Goal: Task Accomplishment & Management: Manage account settings

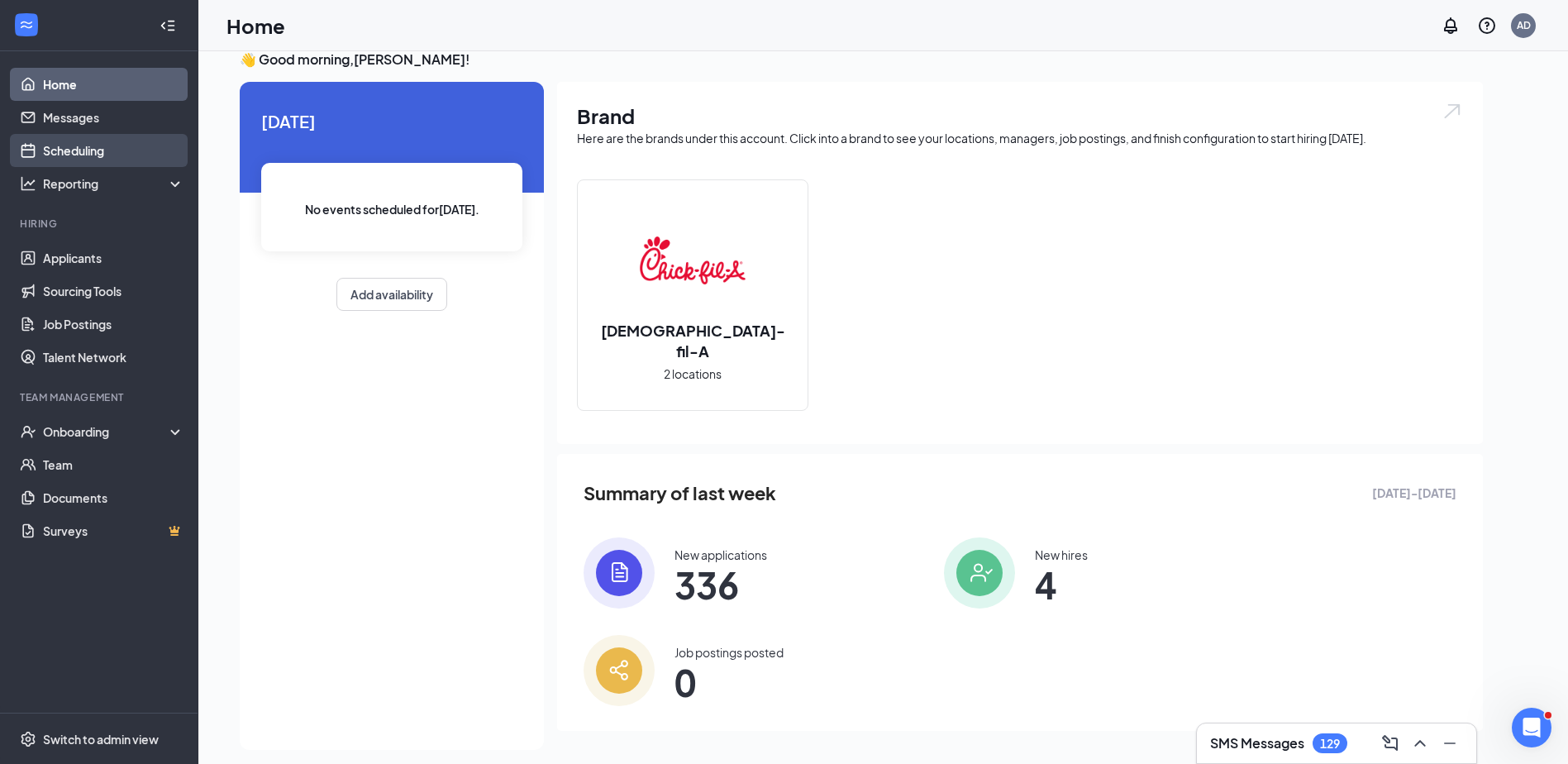
scroll to position [35, 0]
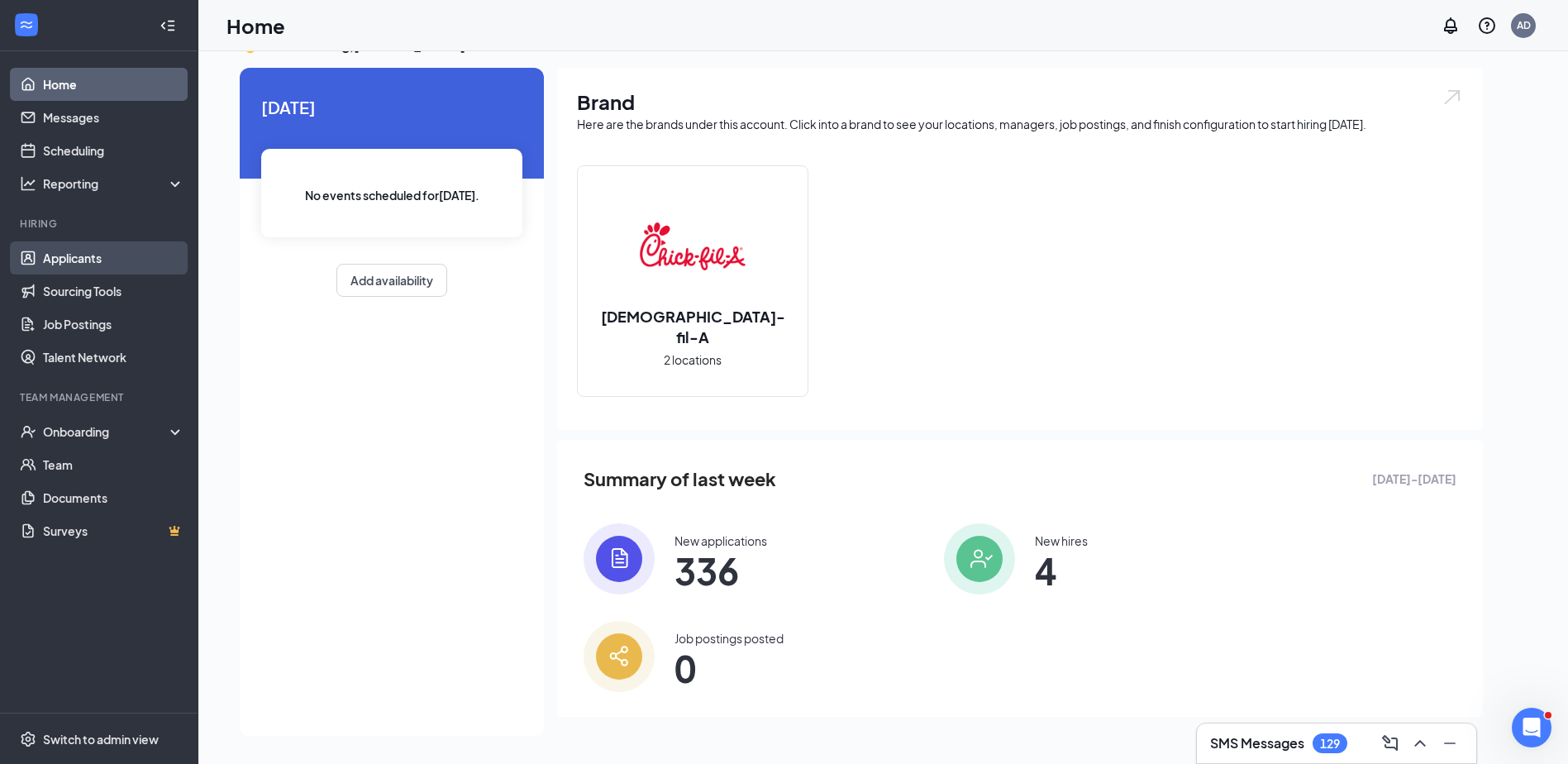
click at [67, 253] on link "Applicants" at bounding box center [113, 258] width 142 height 33
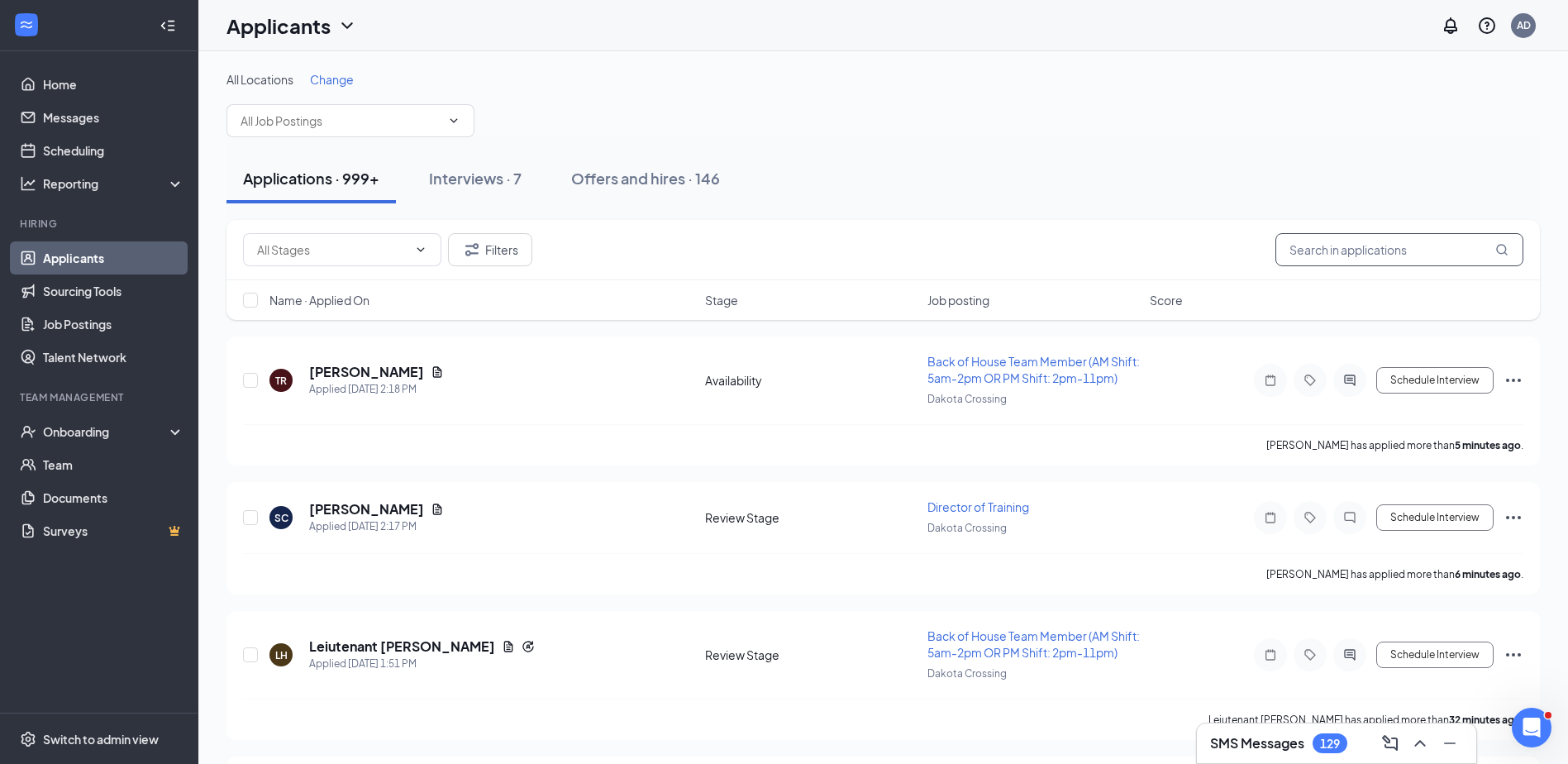
click at [1311, 245] on input "text" at bounding box center [1399, 249] width 248 height 33
click at [401, 639] on h5 "Leiutenant [PERSON_NAME]" at bounding box center [402, 646] width 186 height 18
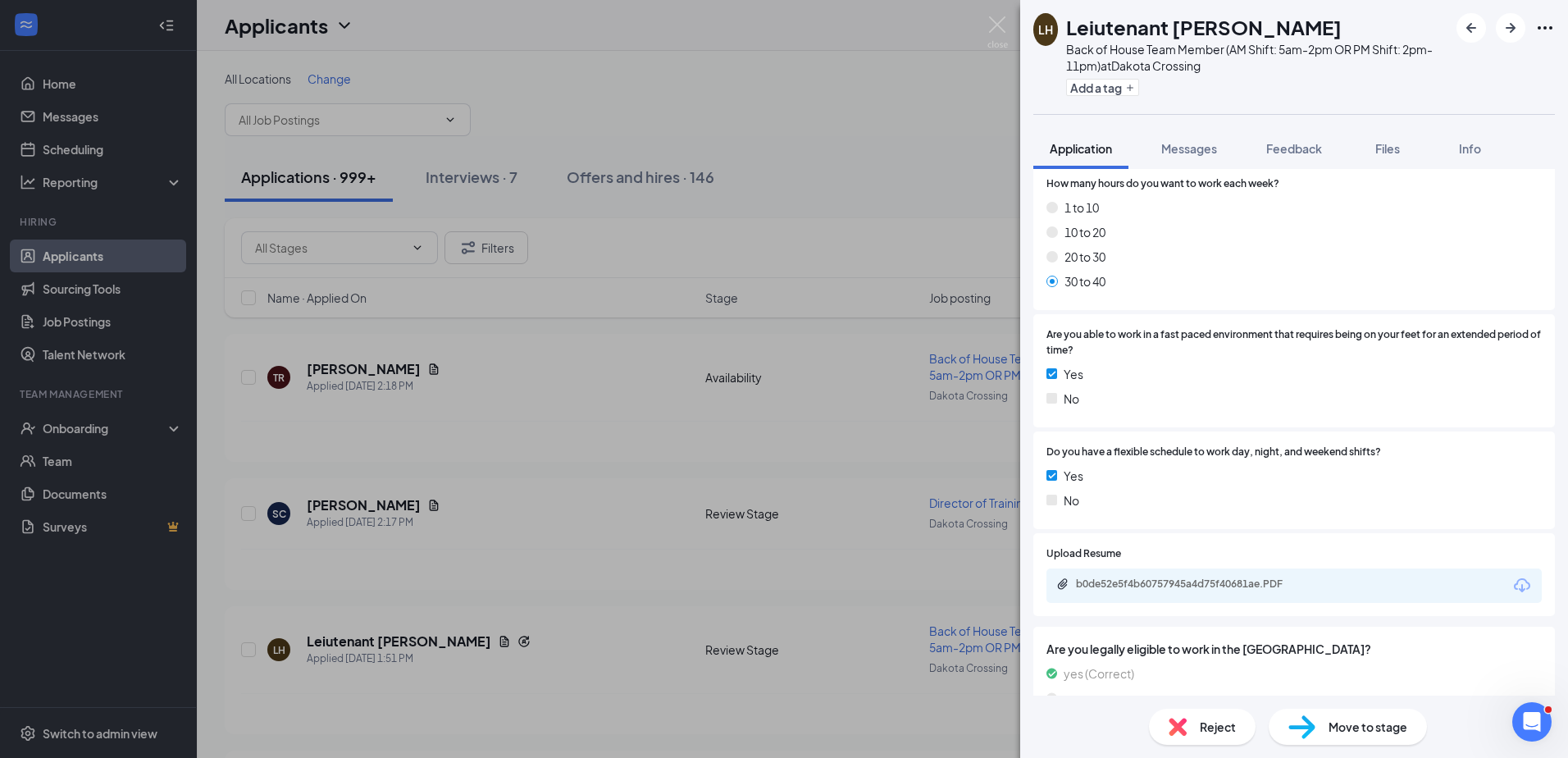
scroll to position [738, 0]
click at [1198, 575] on div "b0de52e5f4b60757945a4d75f40681ae.PDF" at bounding box center [1190, 581] width 229 height 13
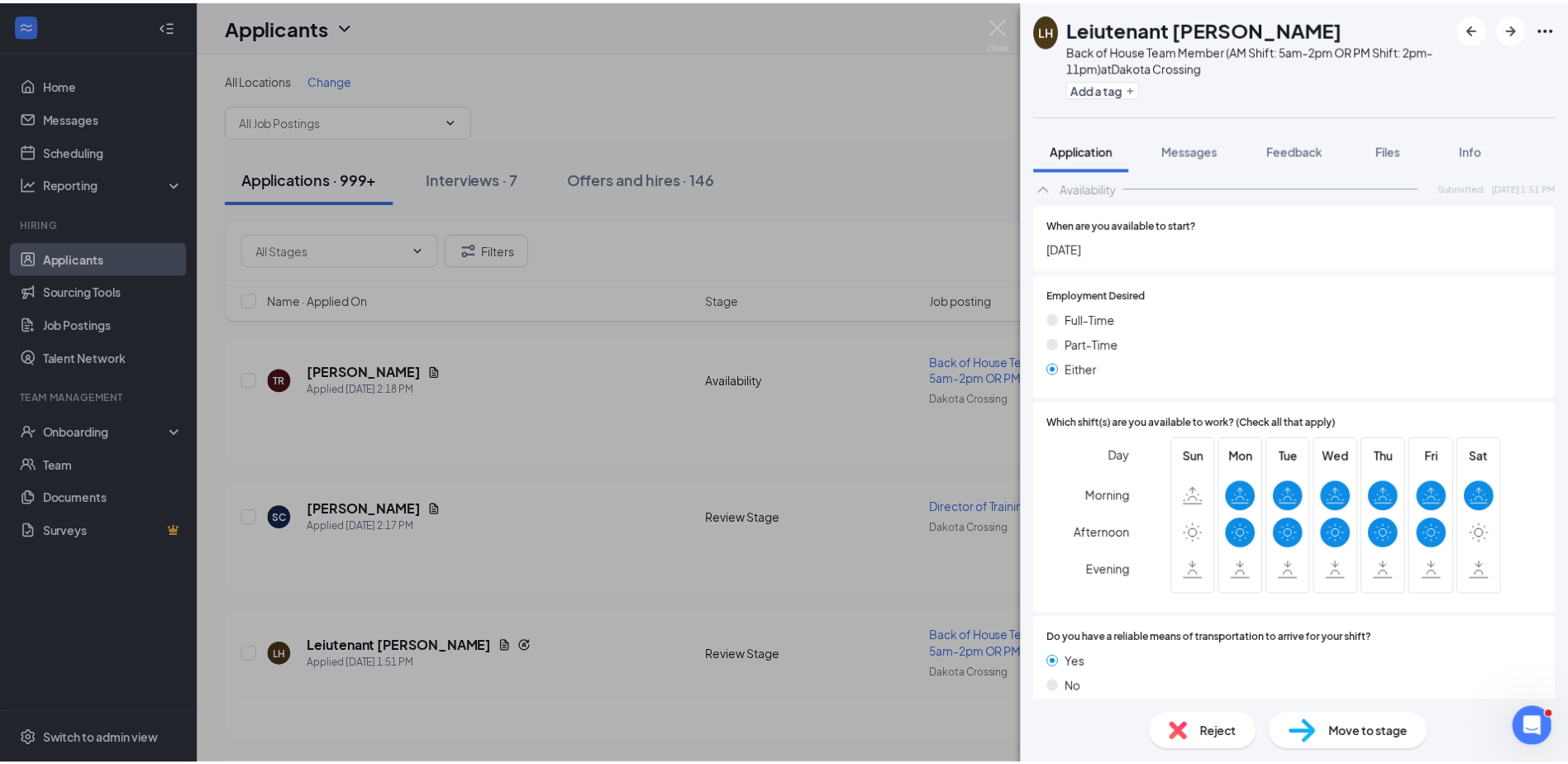
scroll to position [1311, 0]
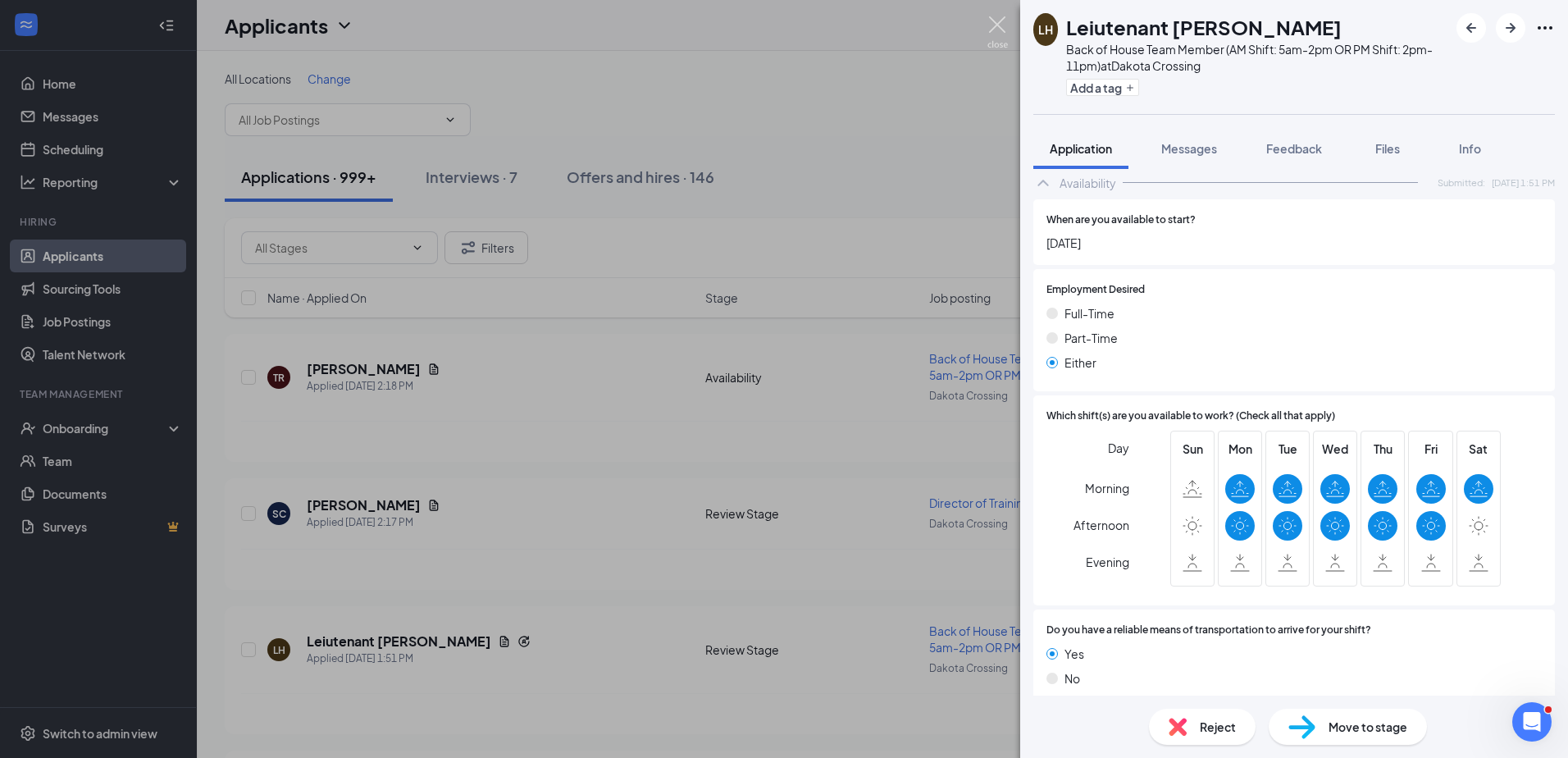
click at [1003, 22] on img at bounding box center [998, 32] width 21 height 32
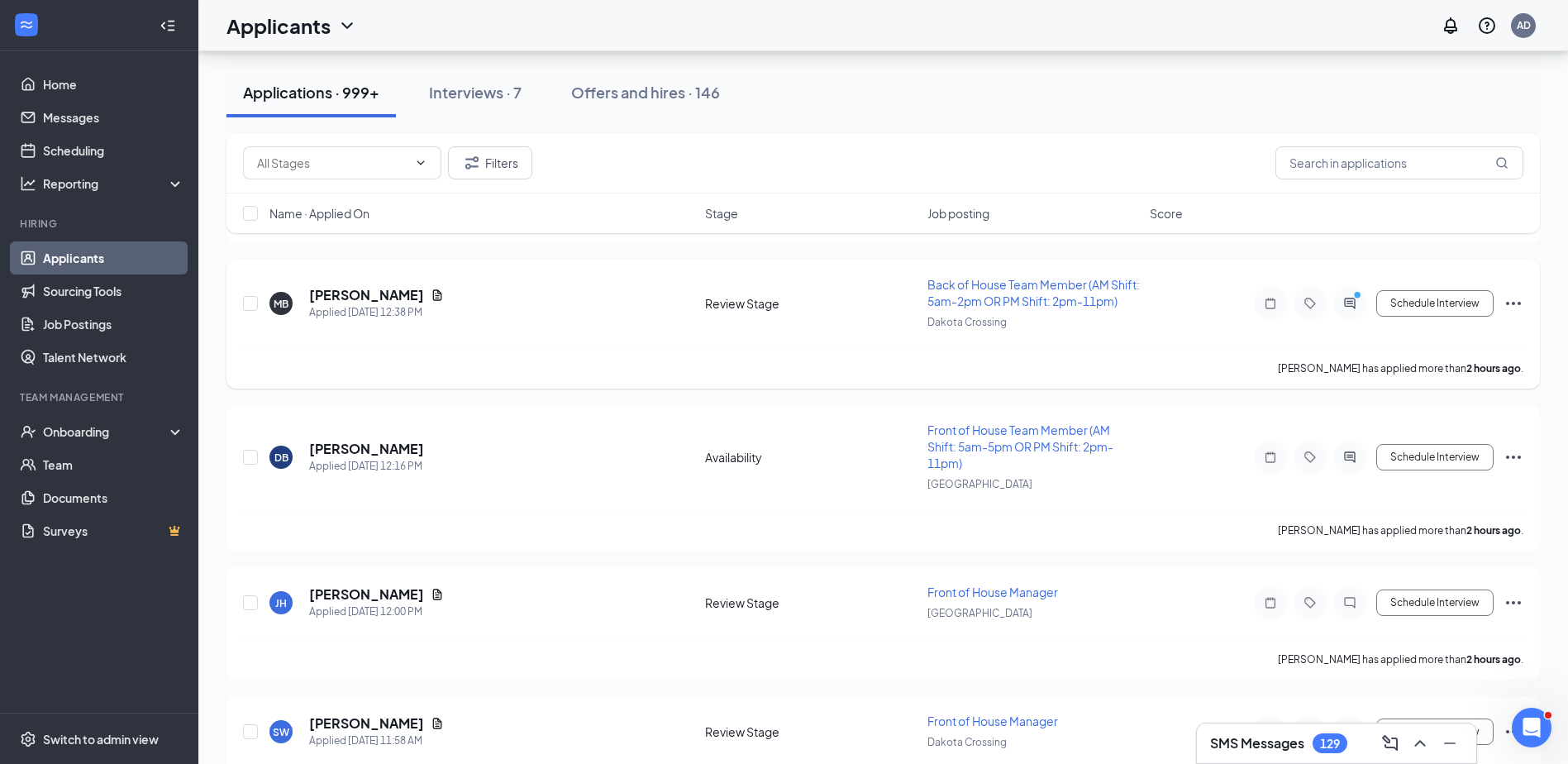
scroll to position [1406, 0]
click at [337, 440] on h5 "[PERSON_NAME]" at bounding box center [366, 446] width 115 height 18
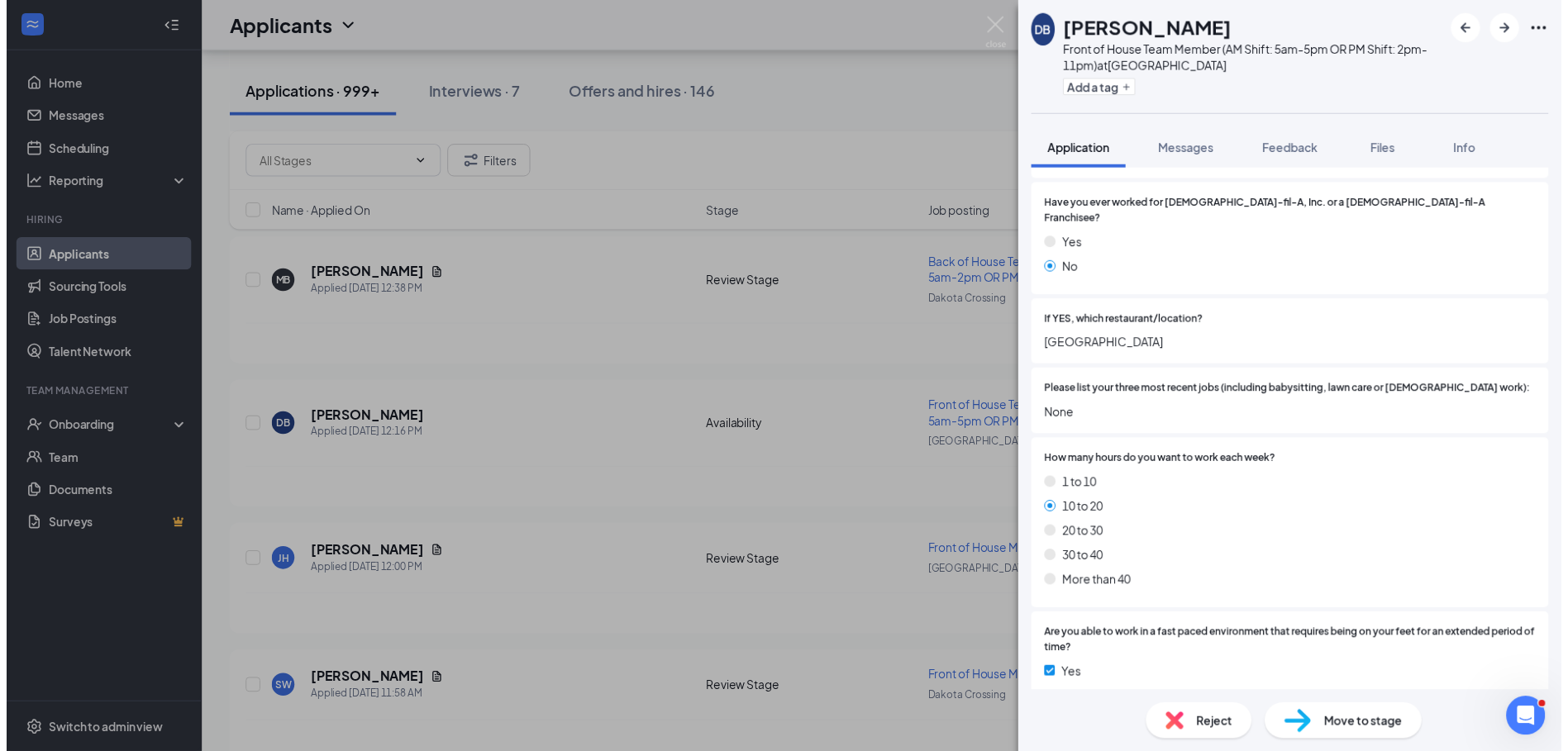
scroll to position [370, 0]
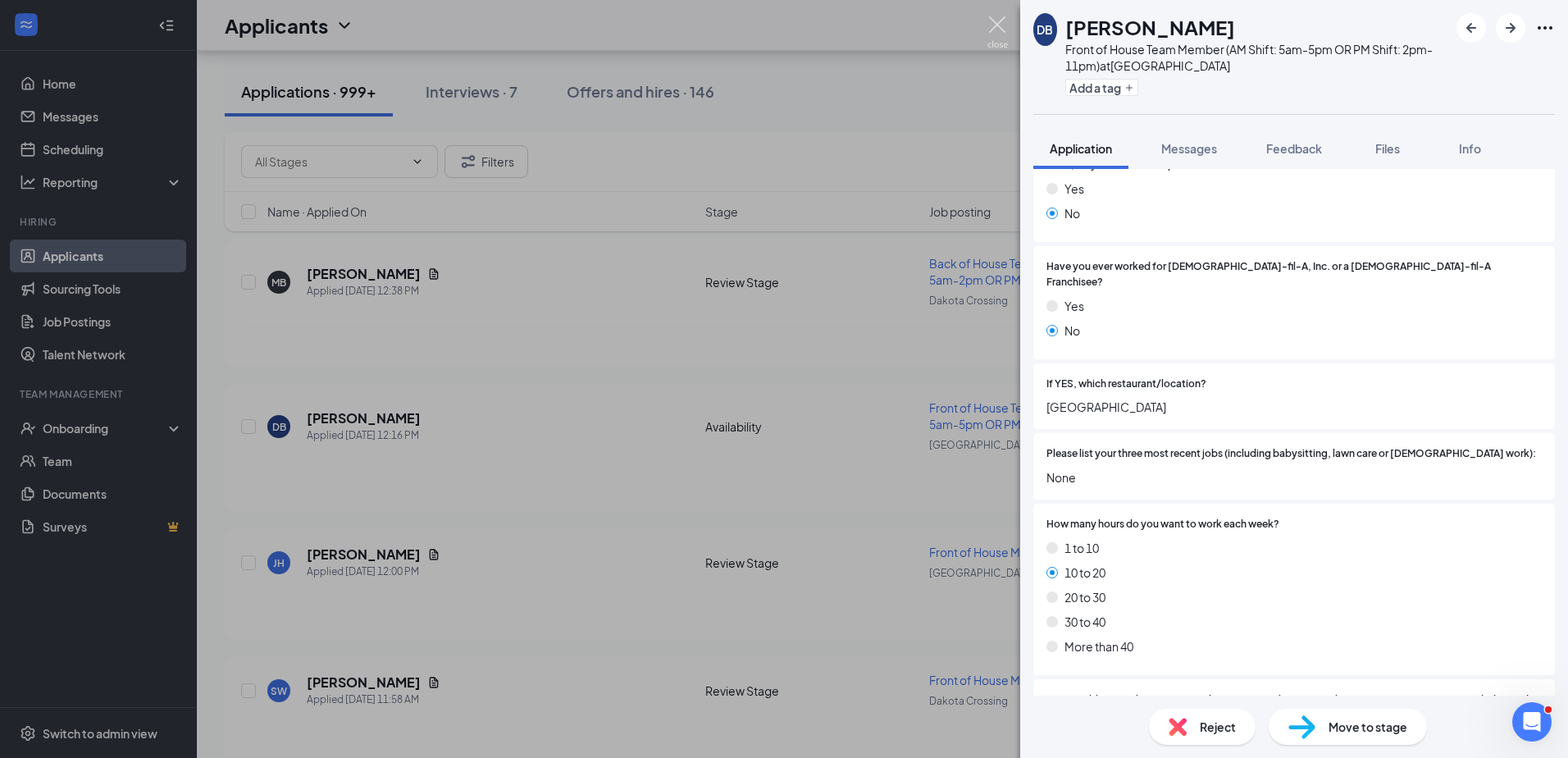
click at [999, 22] on img at bounding box center [998, 32] width 21 height 32
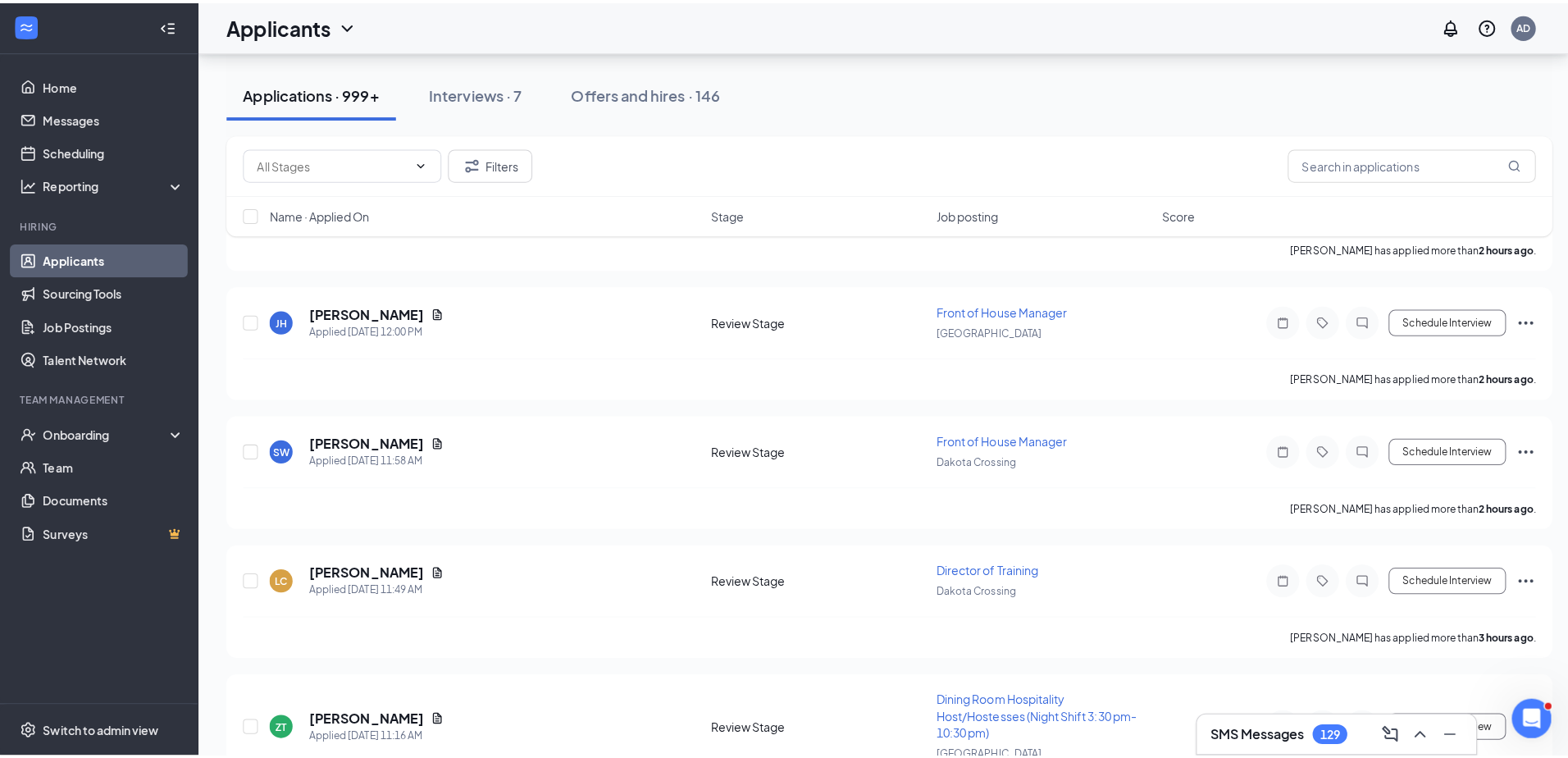
scroll to position [1625, 0]
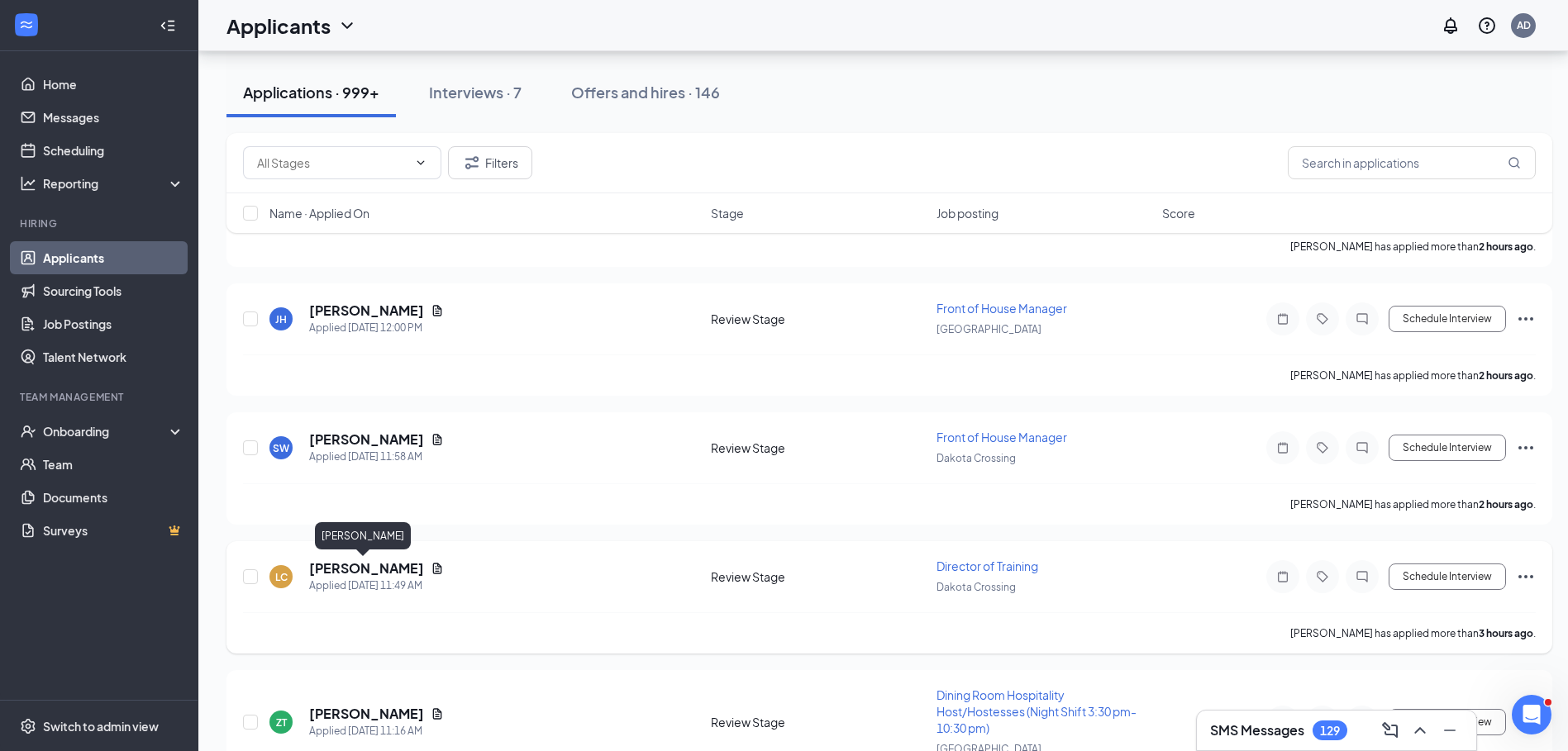
click at [355, 566] on h5 "[PERSON_NAME]" at bounding box center [366, 568] width 115 height 18
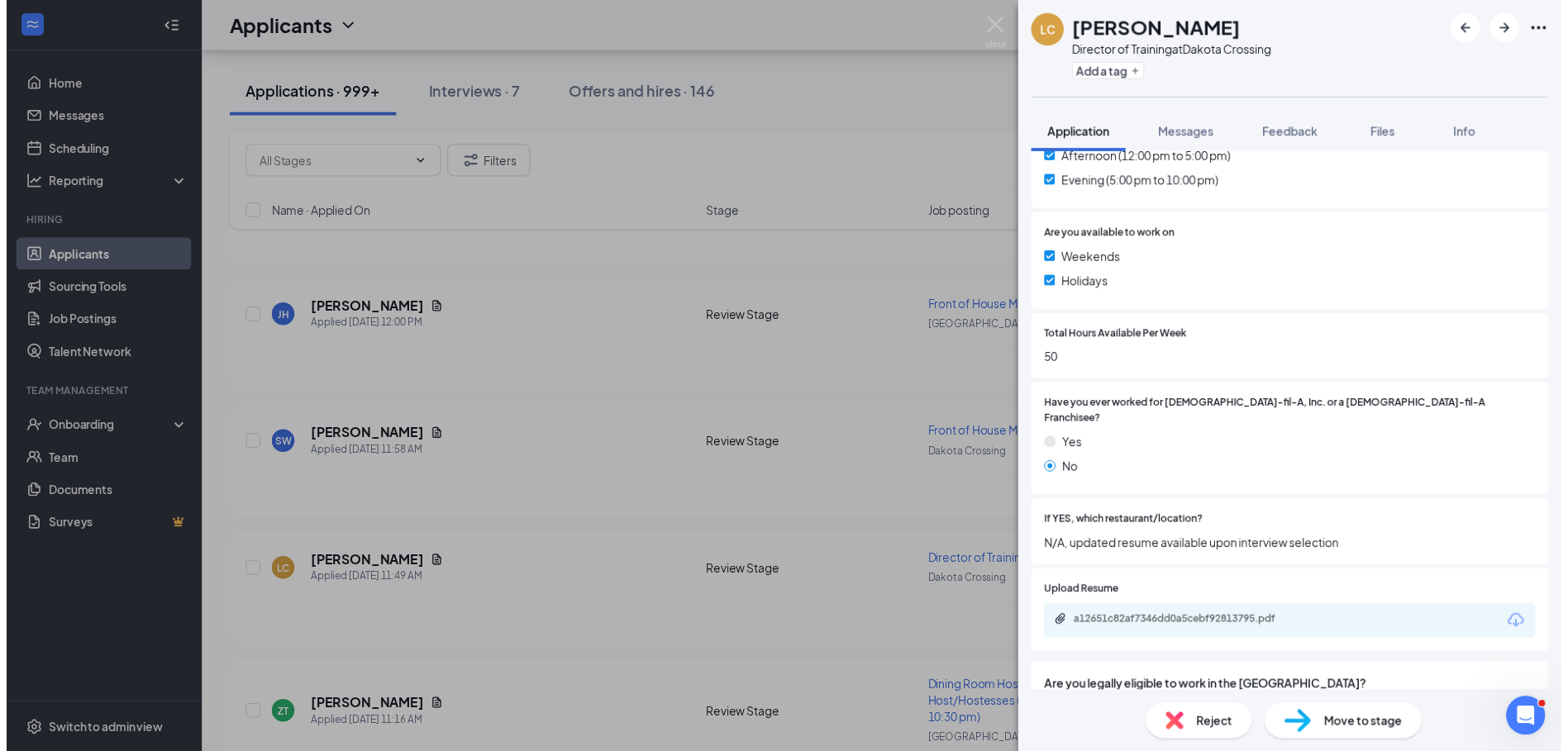
scroll to position [578, 0]
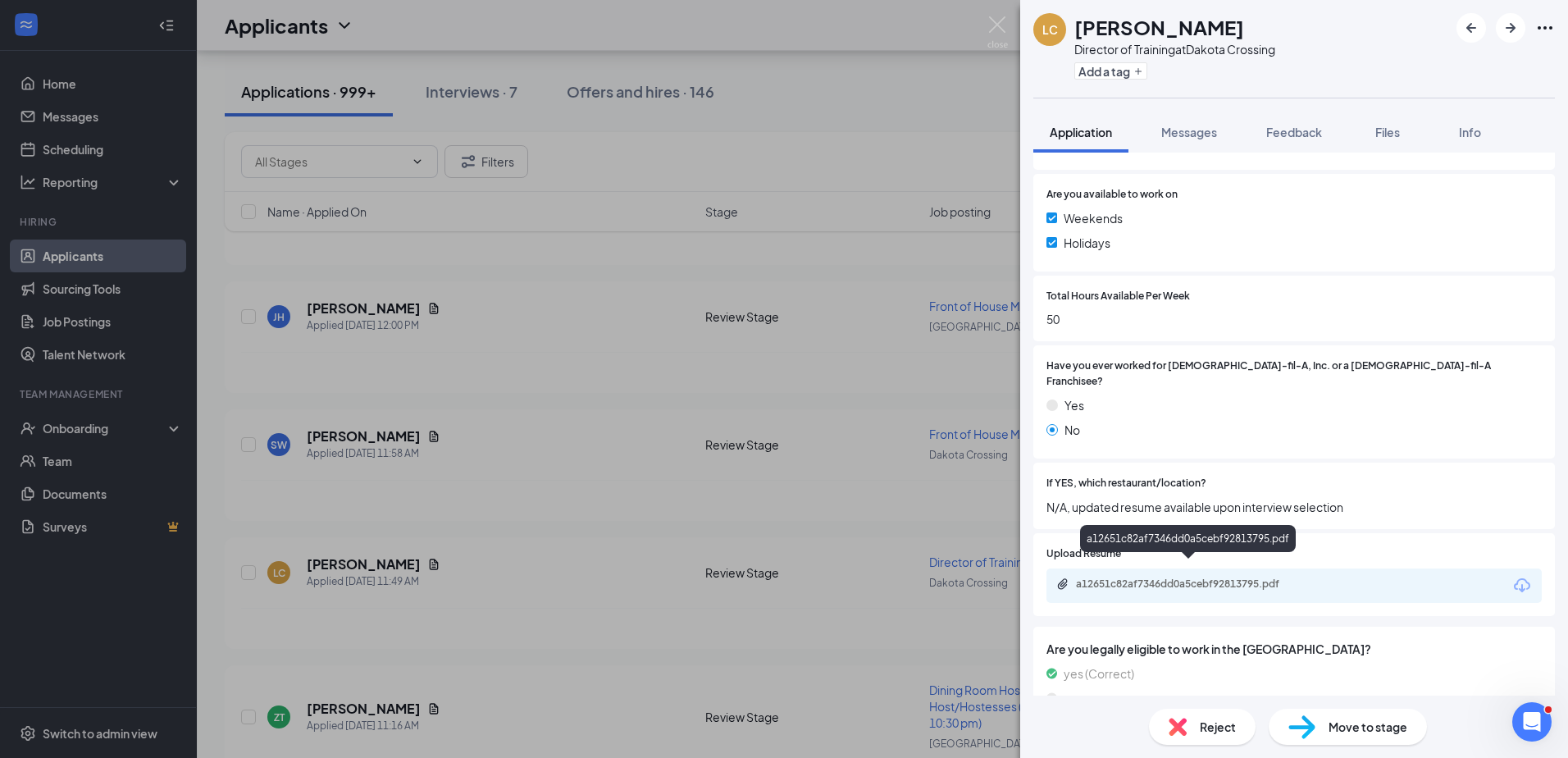
click at [1217, 578] on div "a12651c82af7346dd0a5cebf92813795.pdf" at bounding box center [1190, 584] width 229 height 13
click at [998, 26] on img at bounding box center [998, 32] width 21 height 32
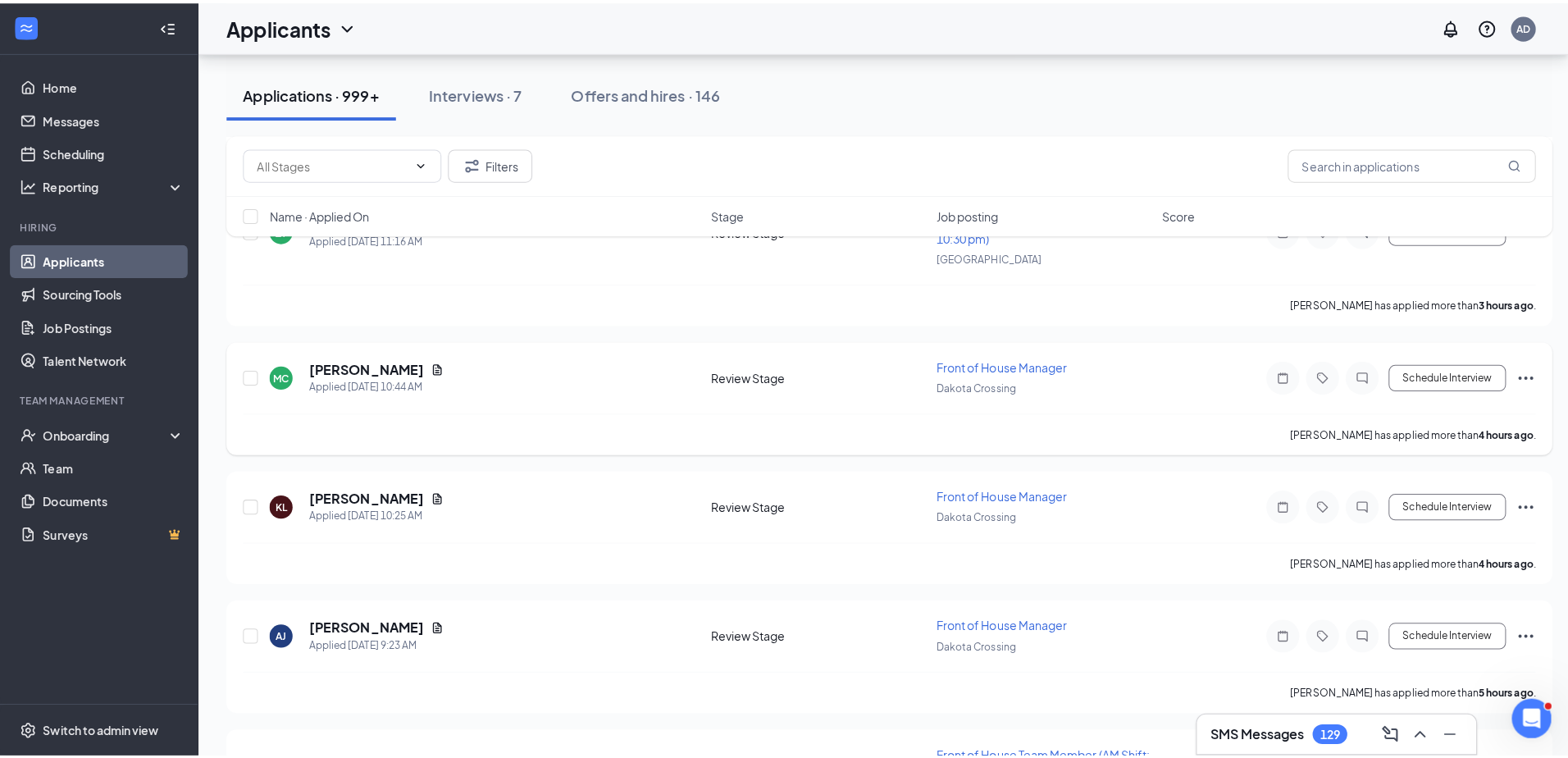
scroll to position [2117, 0]
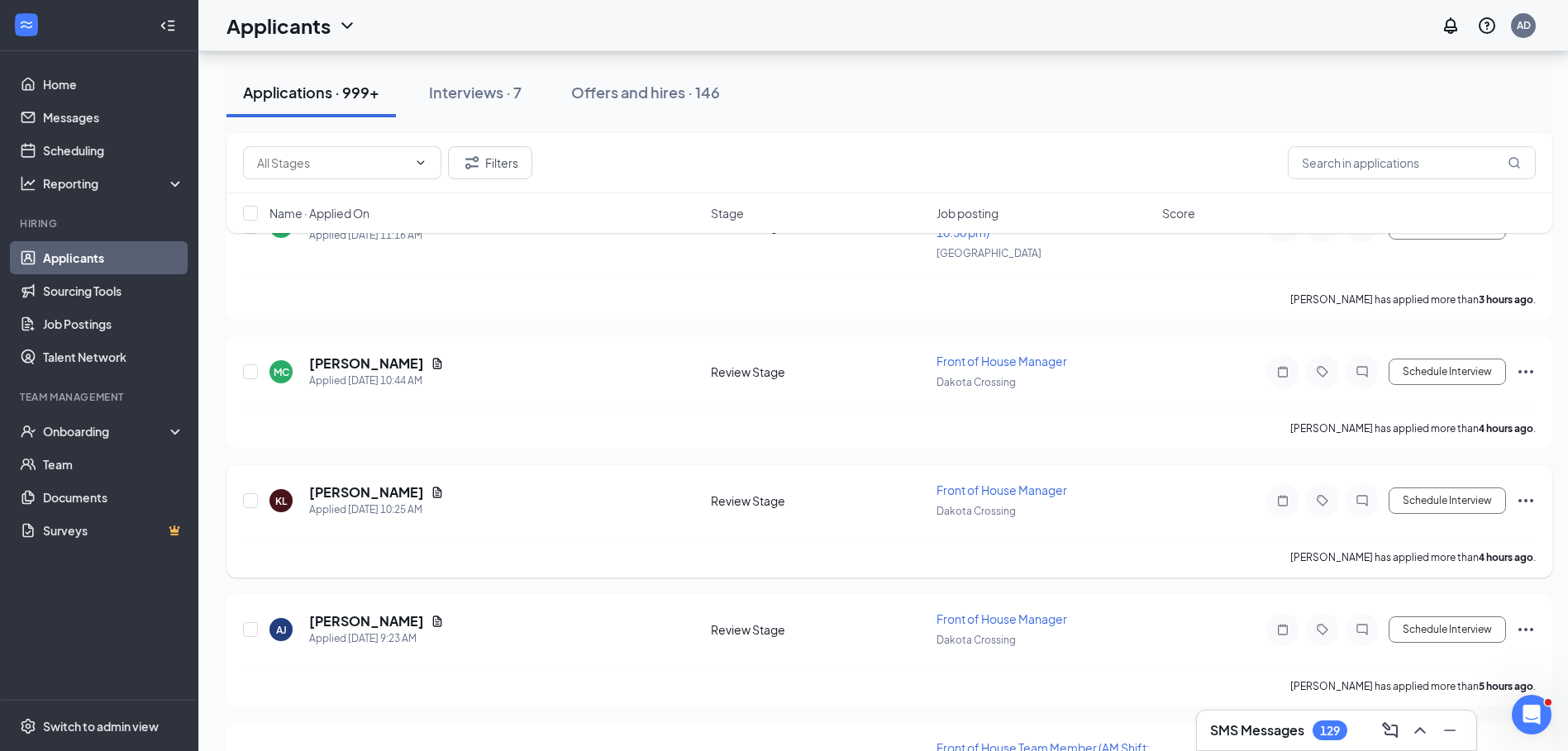
click at [344, 483] on div "KL Kyree Lewis Applied Today 10:25 AM Review Stage Front of House Manager Dakot…" at bounding box center [889, 509] width 1292 height 54
click at [342, 490] on h5 "[PERSON_NAME]" at bounding box center [366, 491] width 115 height 18
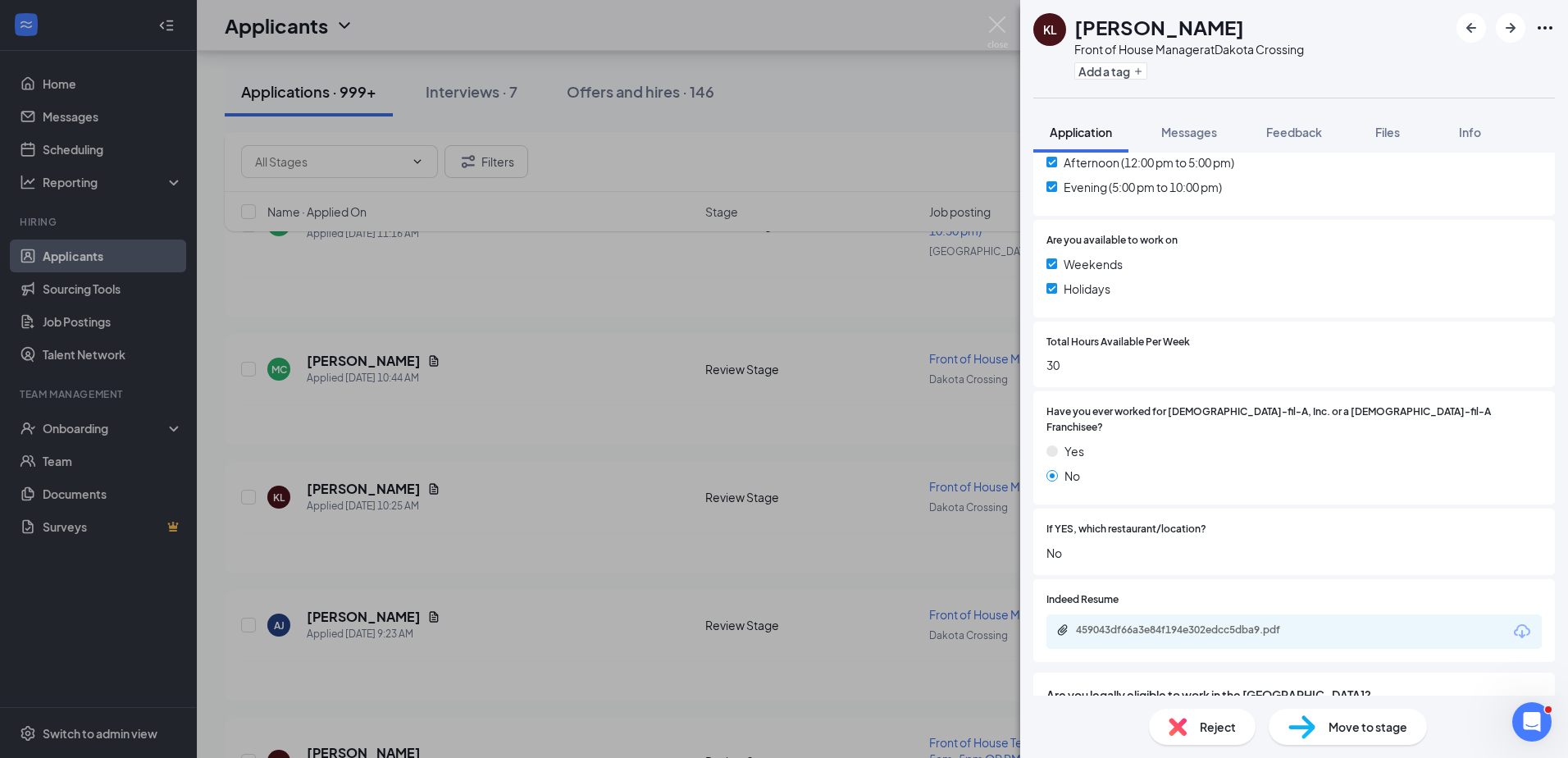
scroll to position [640, 0]
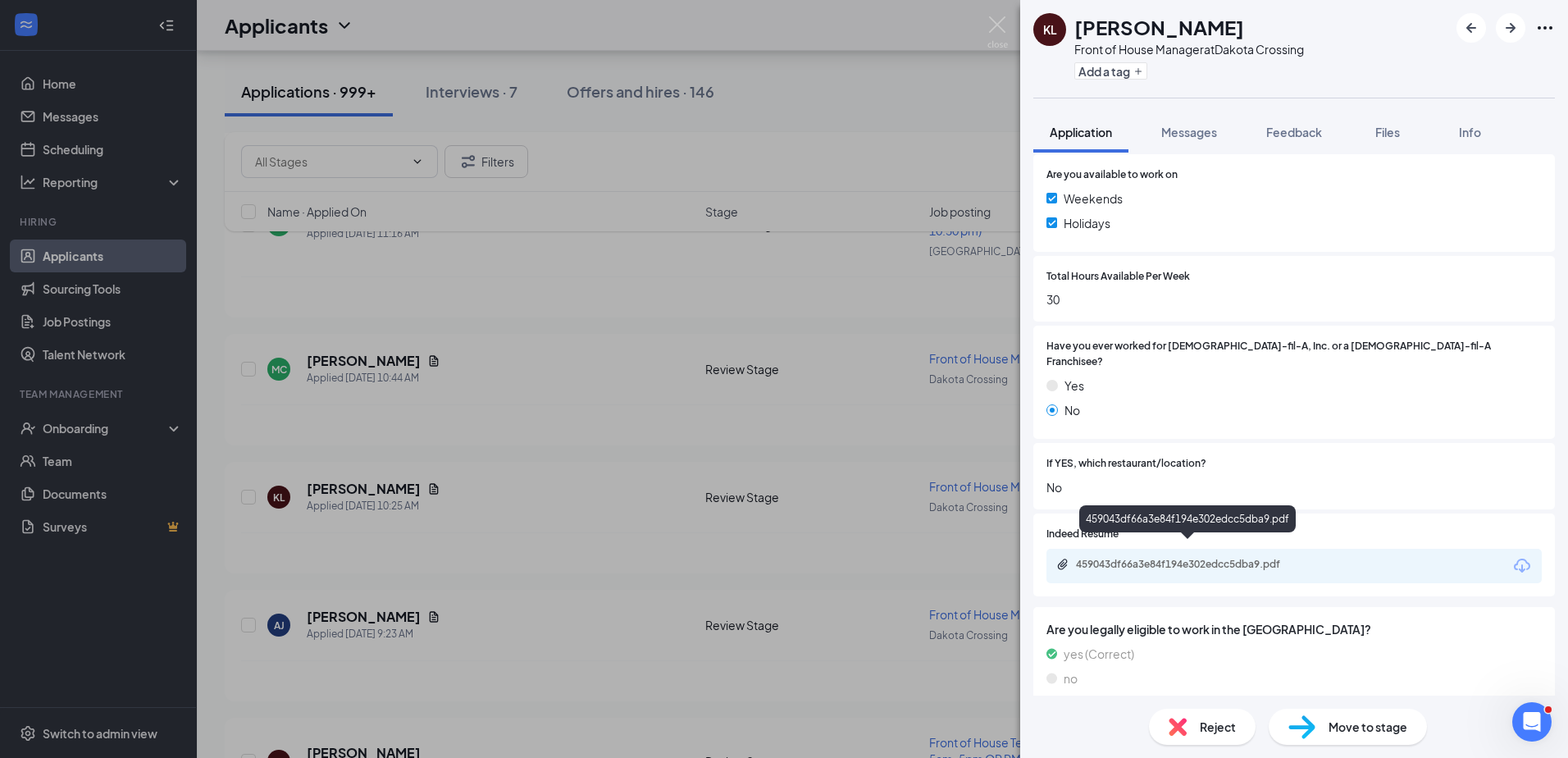
click at [1143, 558] on div "459043df66a3e84f194e302edcc5dba9.pdf" at bounding box center [1190, 564] width 229 height 13
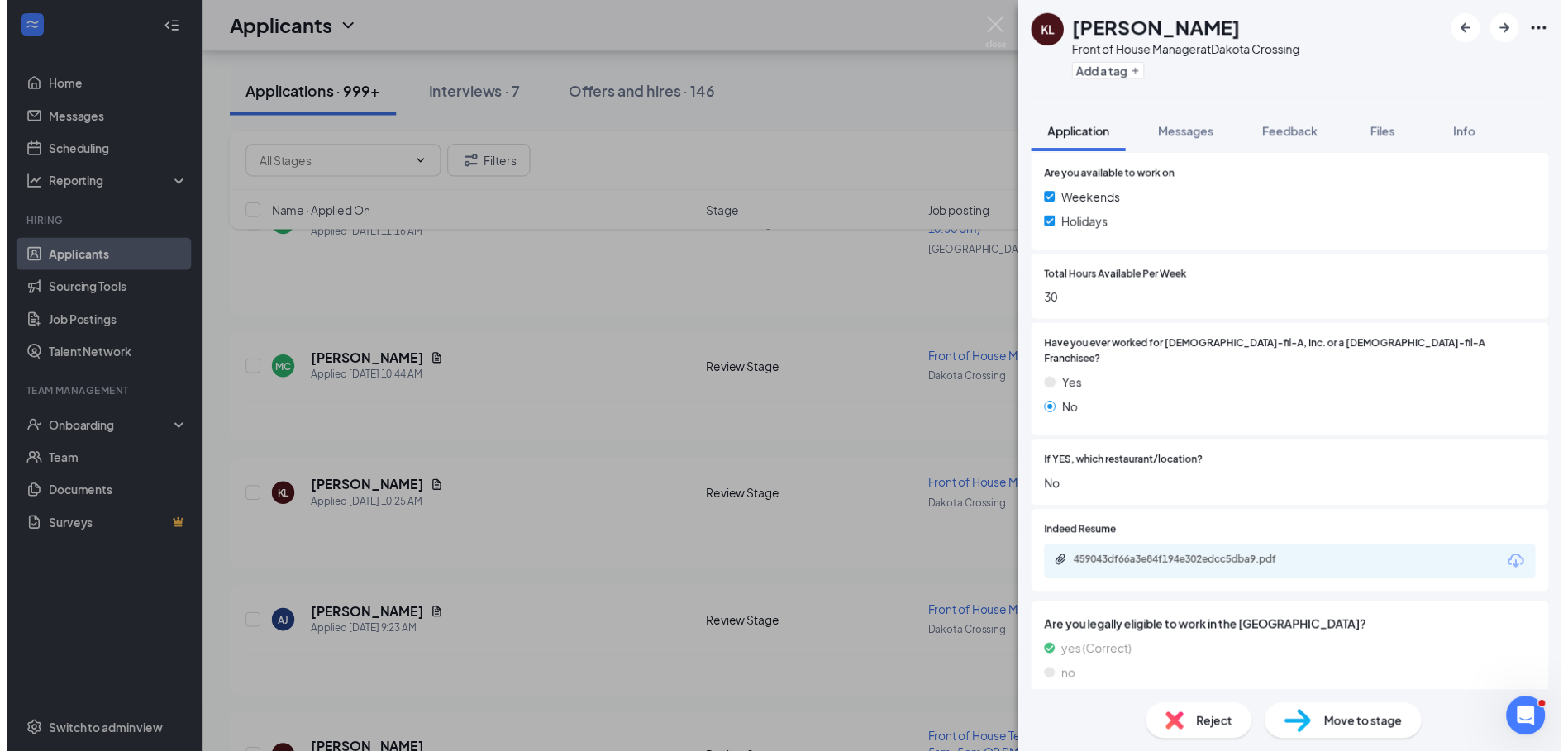
scroll to position [638, 0]
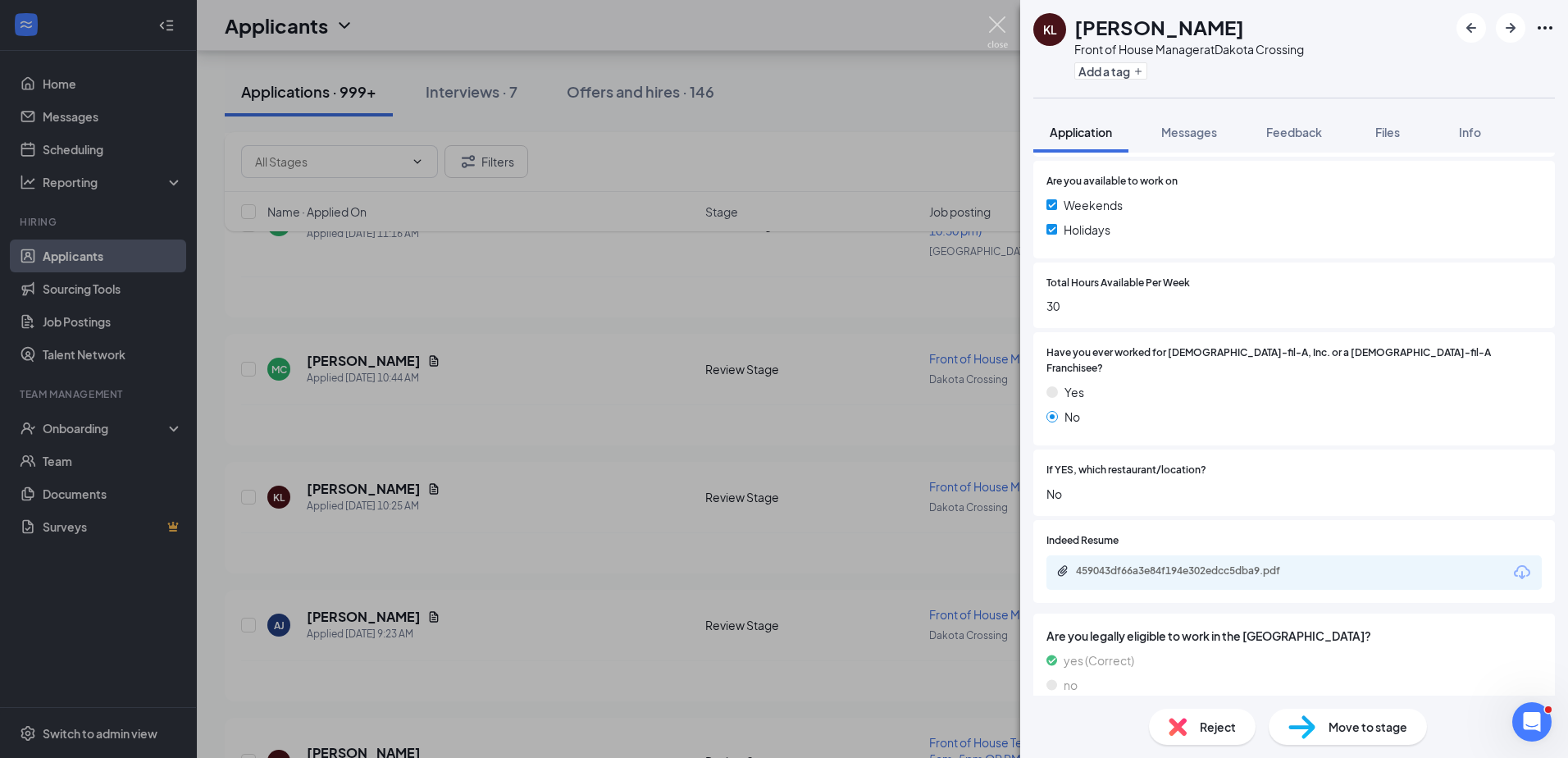
click at [994, 22] on img at bounding box center [998, 32] width 21 height 32
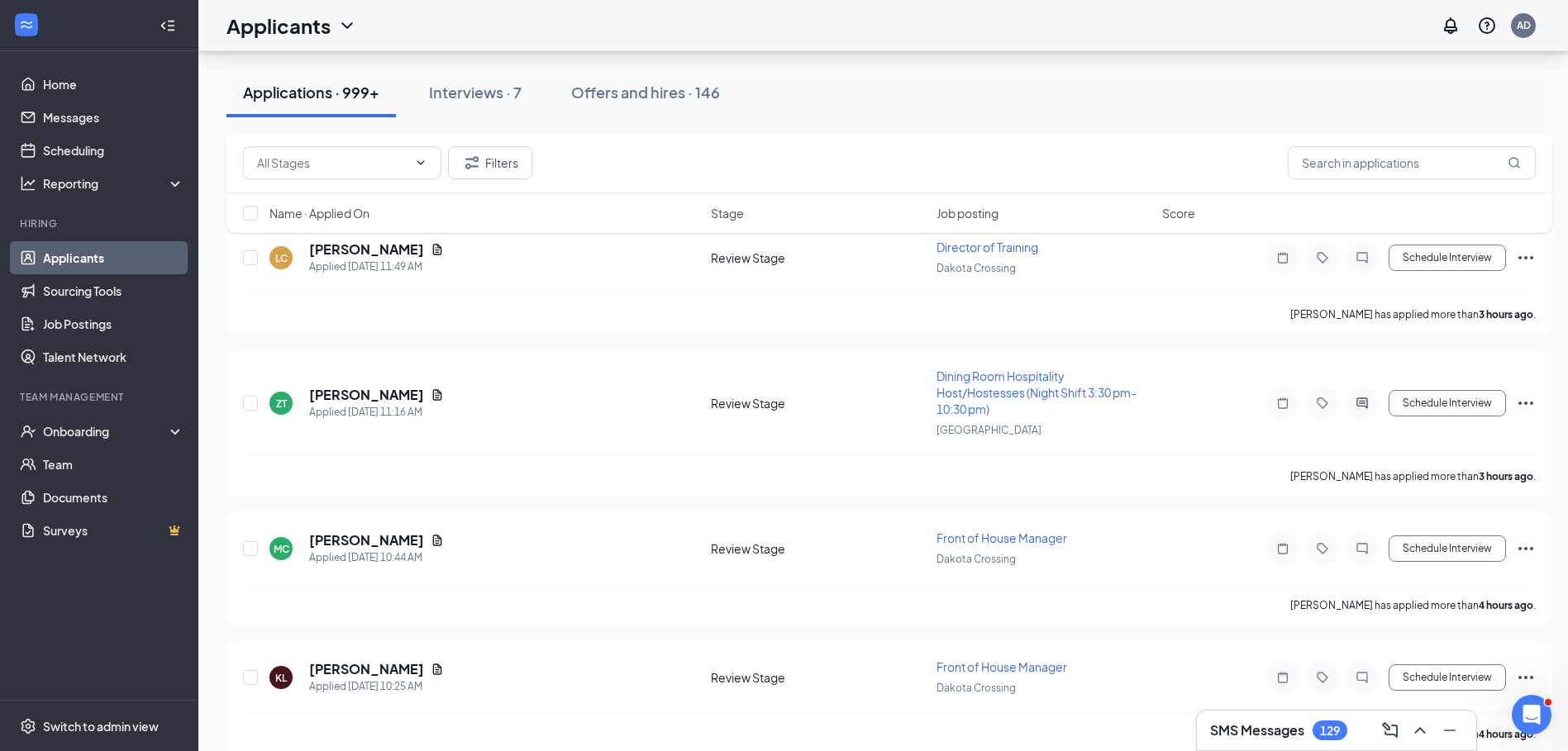
scroll to position [1884, 0]
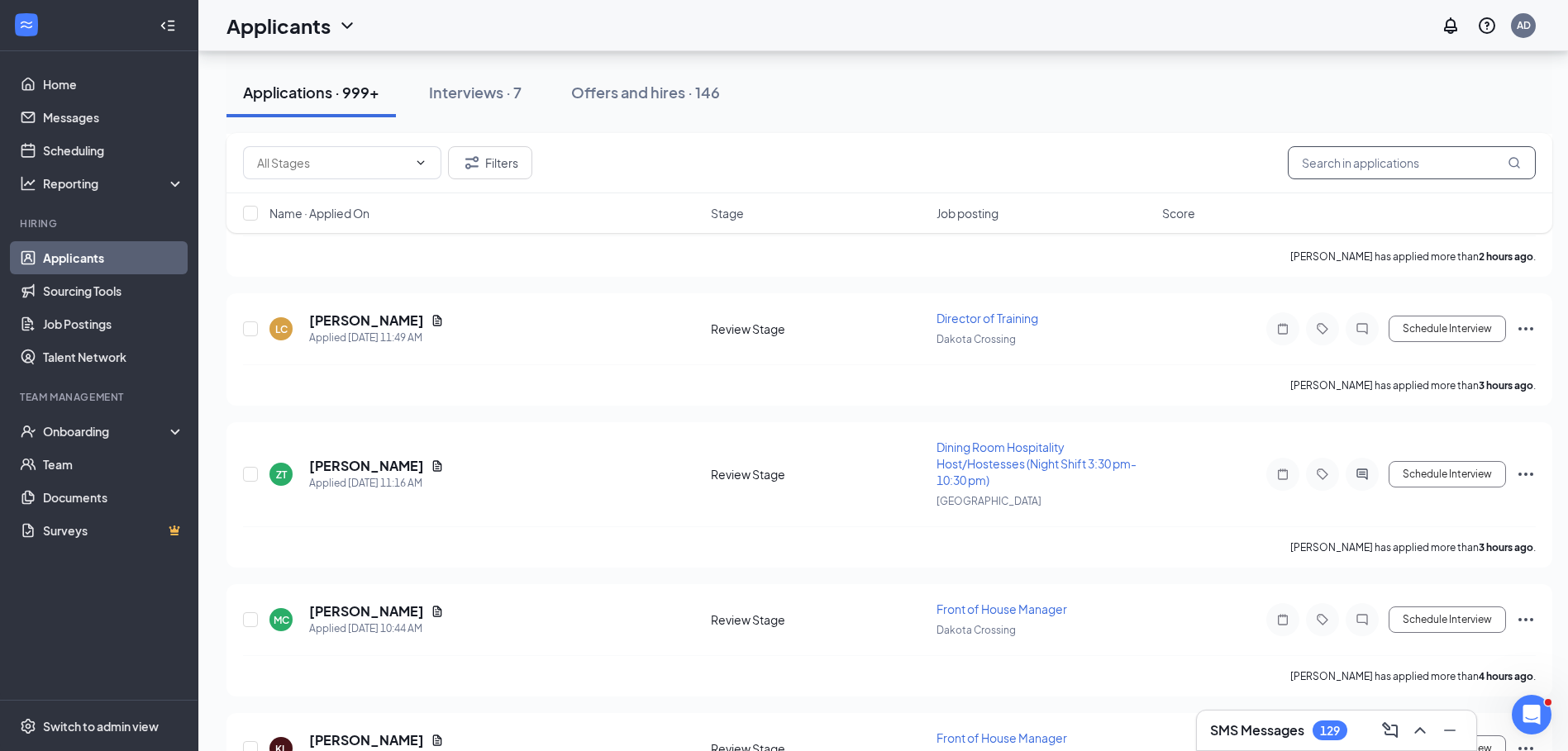
click at [1330, 167] on input "text" at bounding box center [1411, 163] width 248 height 33
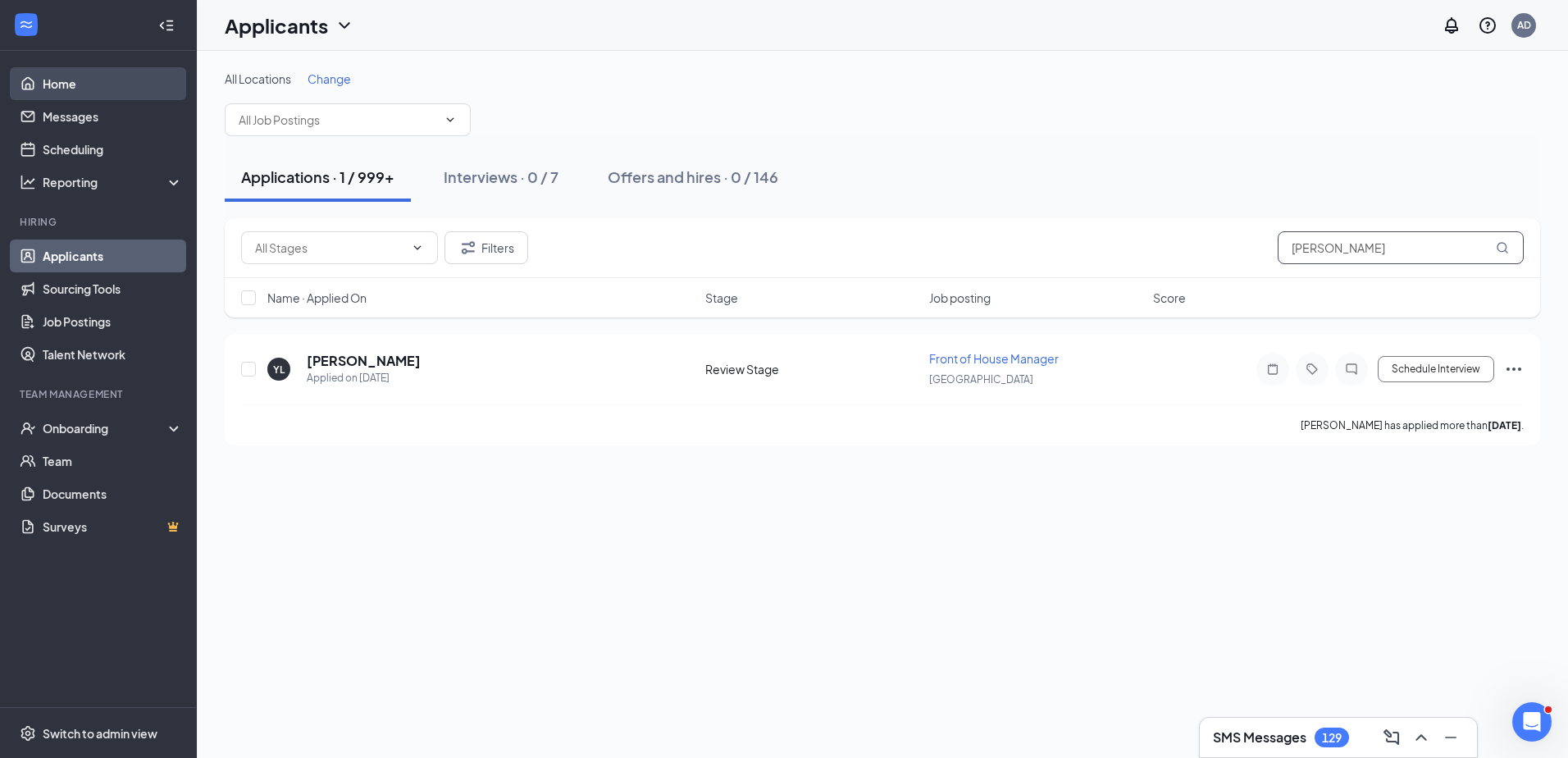
type input "Yesica"
click at [59, 85] on link "Home" at bounding box center [112, 83] width 141 height 33
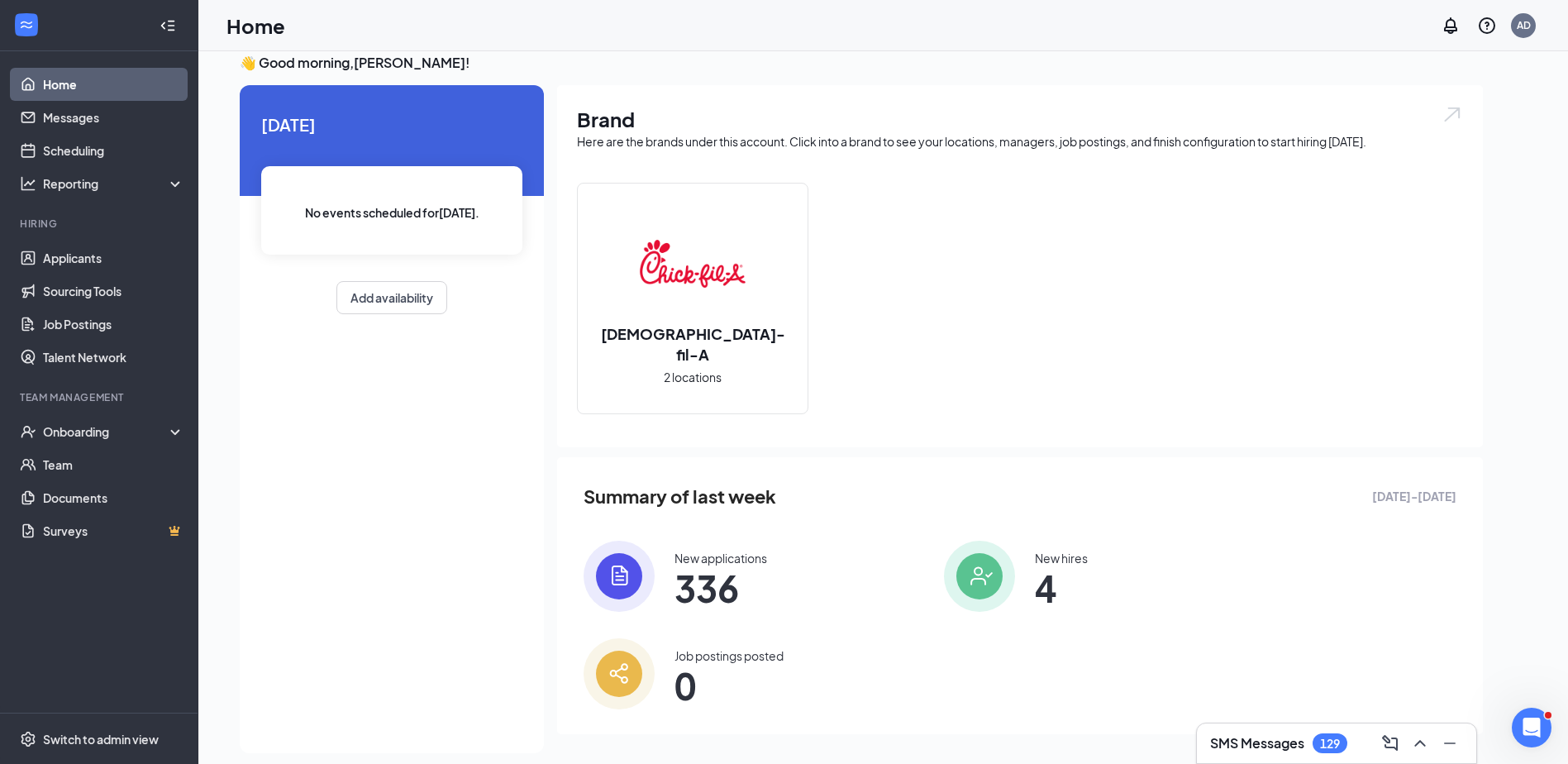
scroll to position [35, 0]
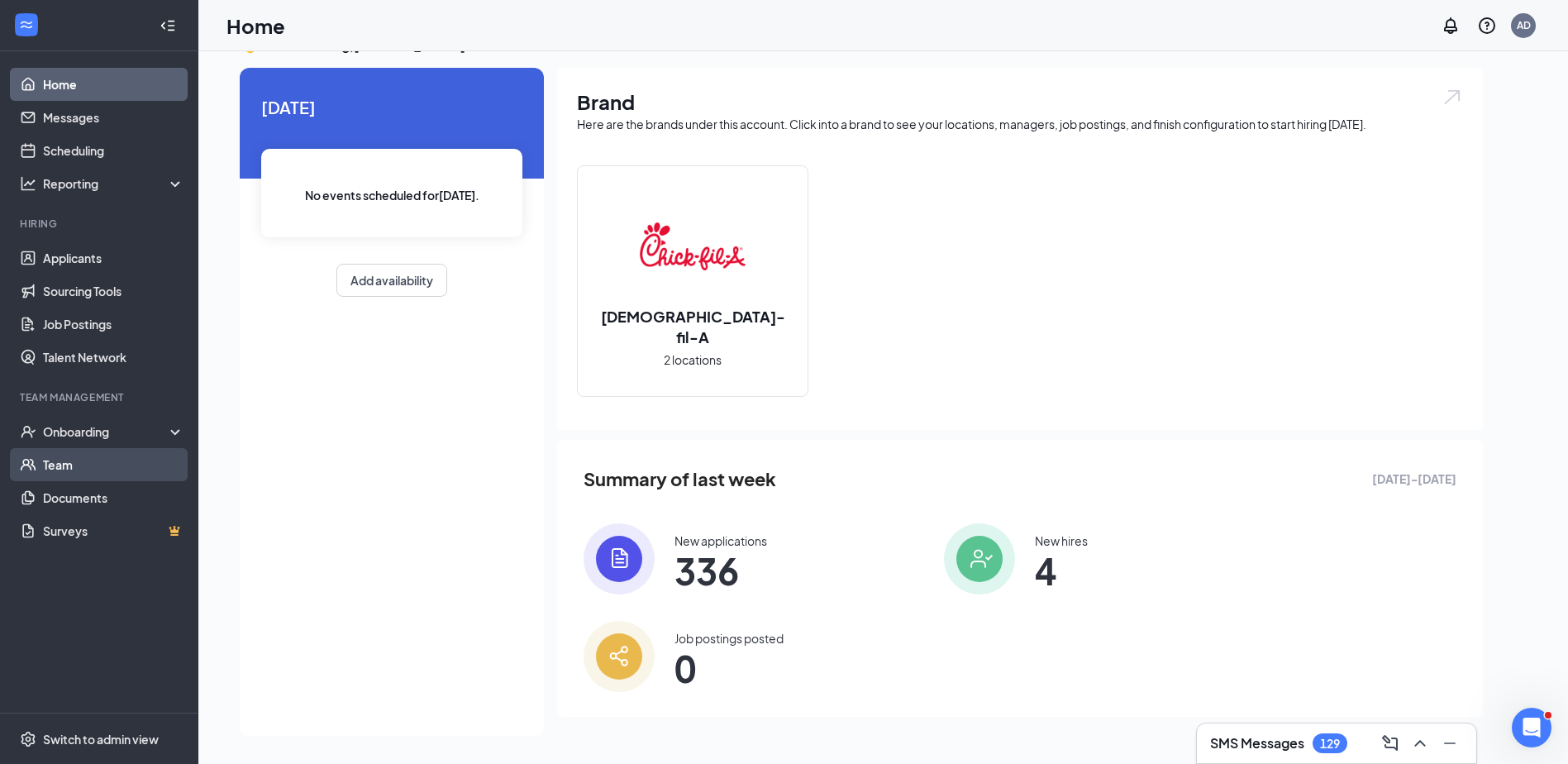
click at [88, 464] on link "Team" at bounding box center [113, 464] width 142 height 33
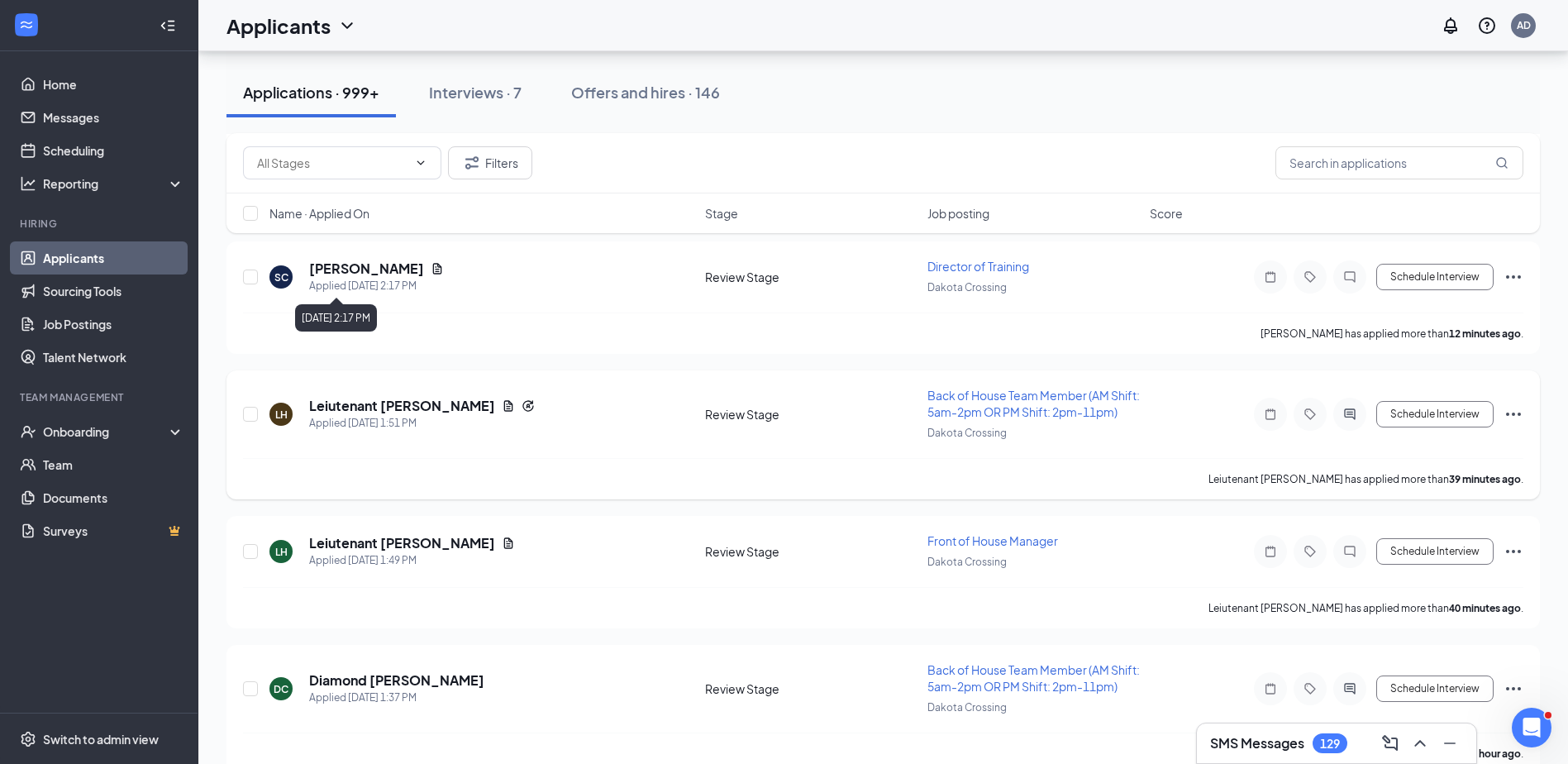
scroll to position [248, 0]
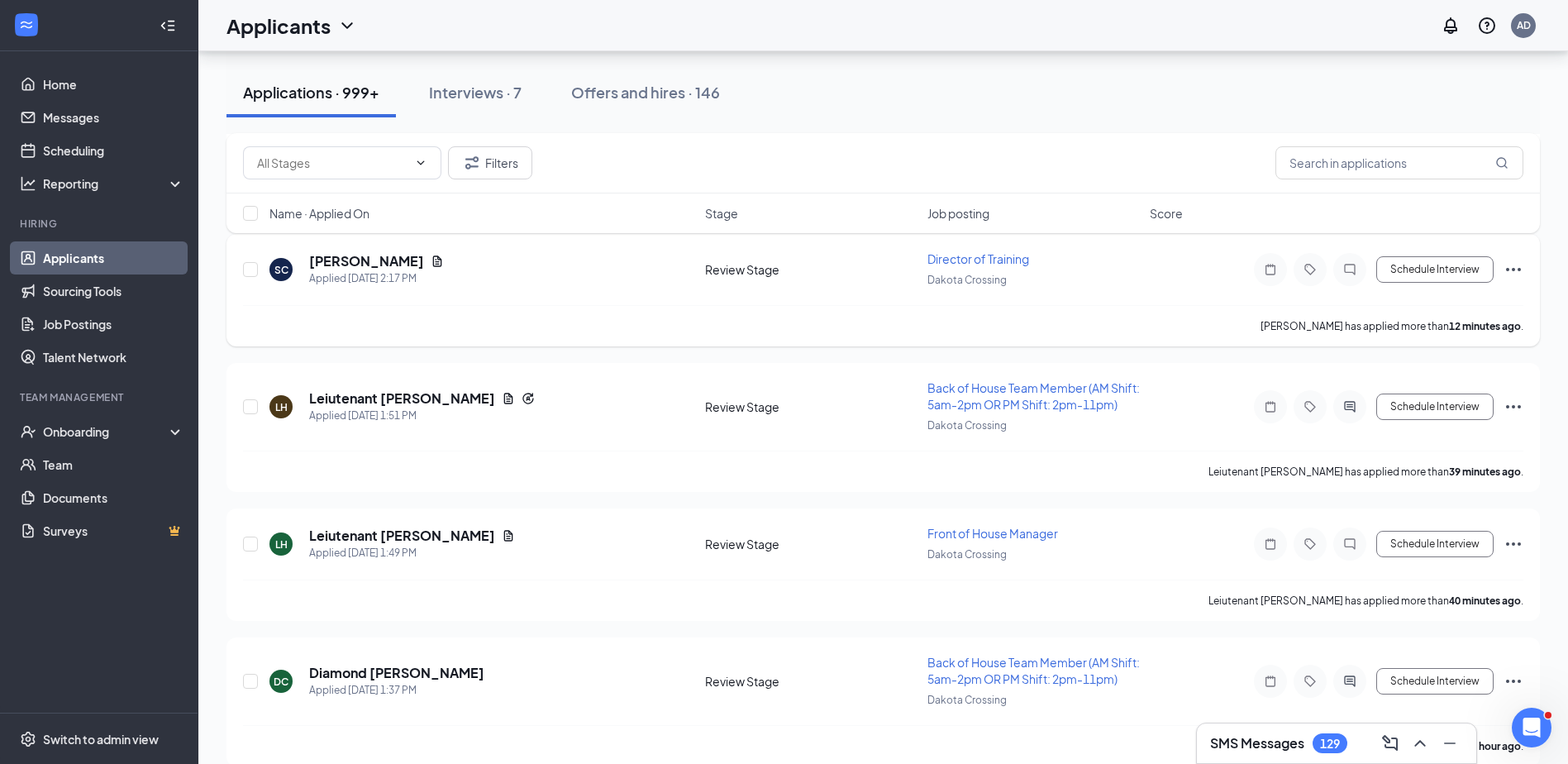
click at [958, 256] on span "Director of Training" at bounding box center [978, 259] width 102 height 15
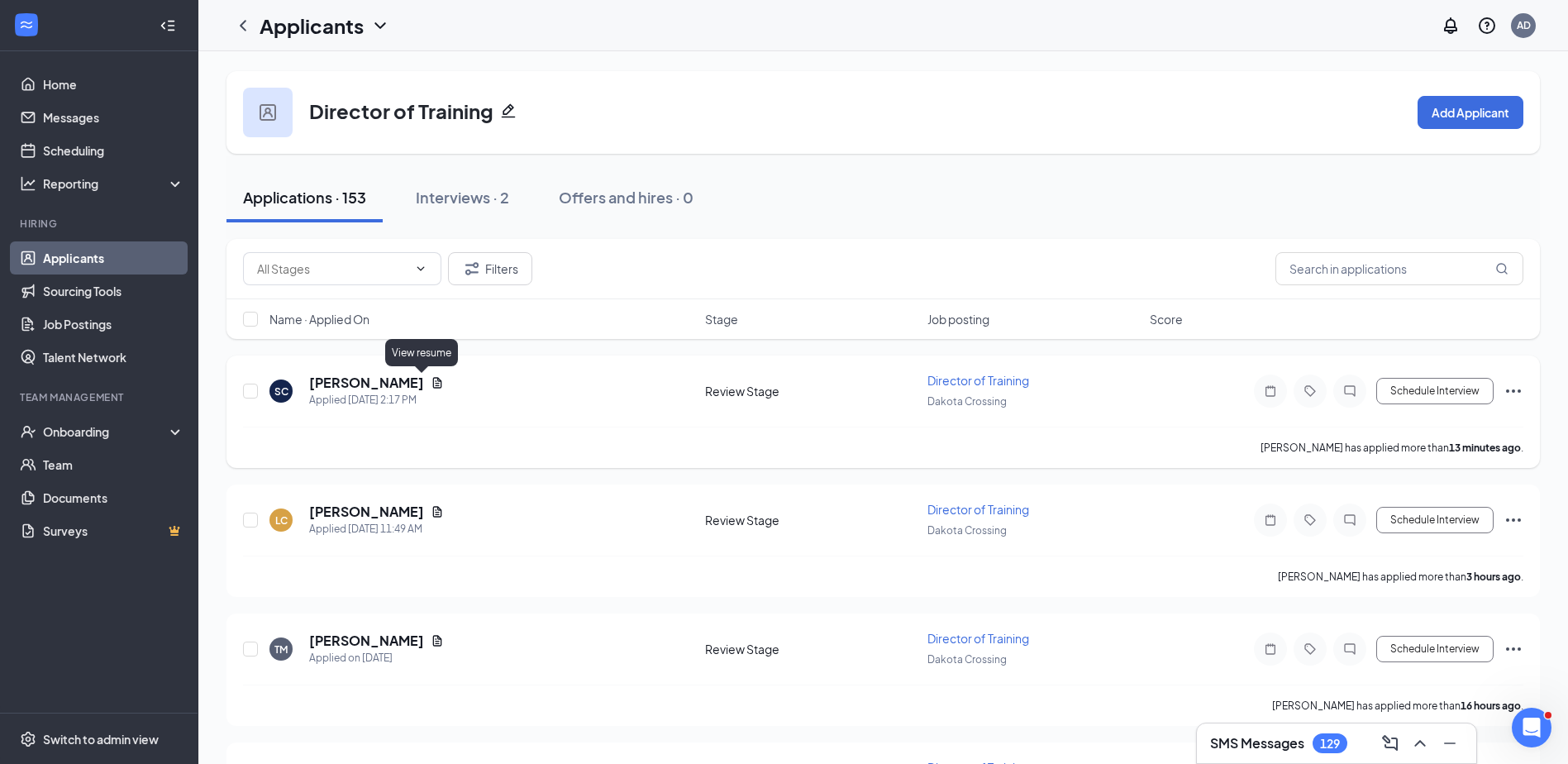
click at [431, 379] on icon "Document" at bounding box center [437, 382] width 13 height 13
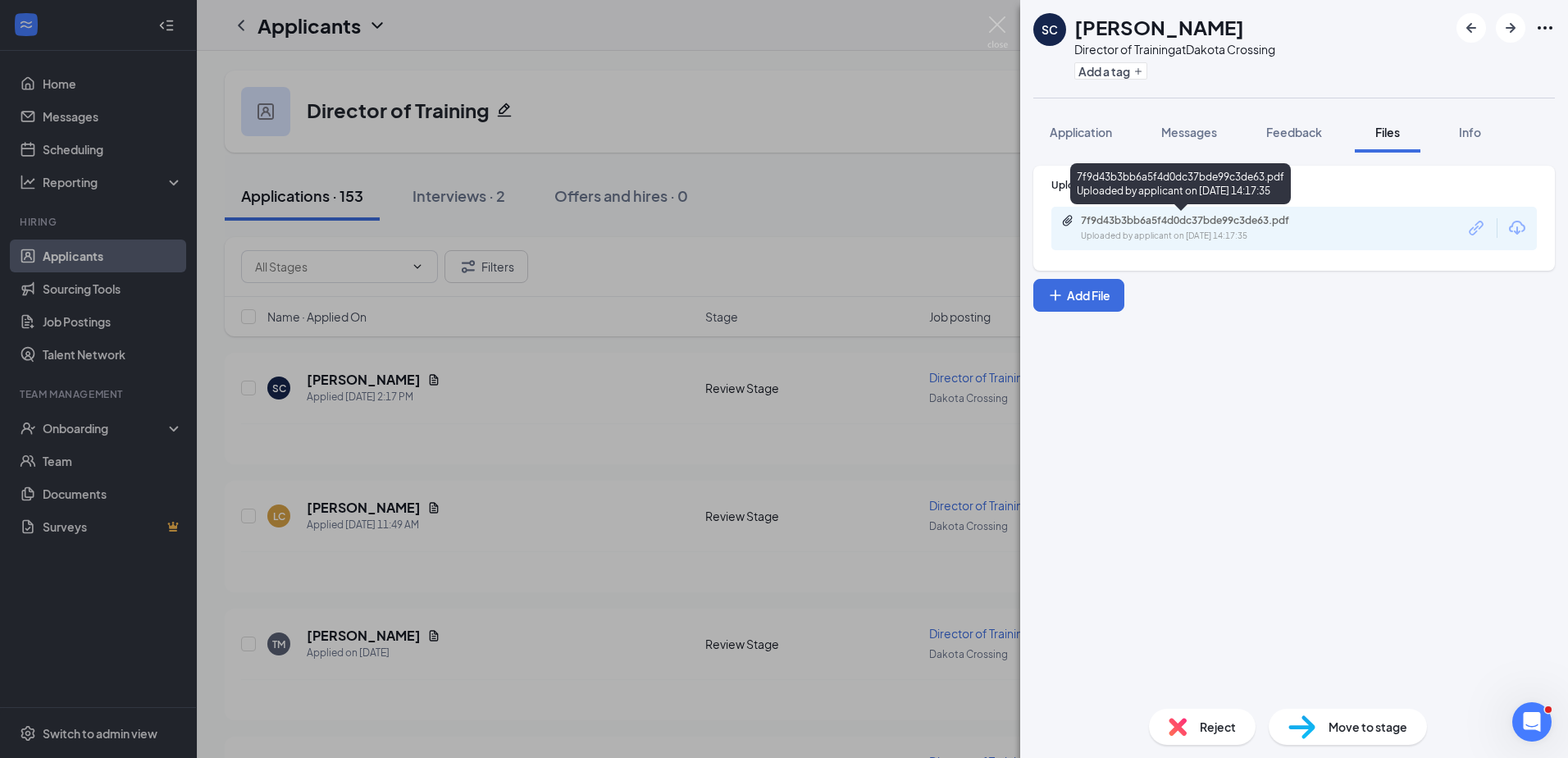
click at [1159, 219] on div "7f9d43b3bb6a5f4d0dc37bde99c3de63.pdf" at bounding box center [1195, 221] width 229 height 13
click at [993, 27] on img at bounding box center [998, 32] width 21 height 32
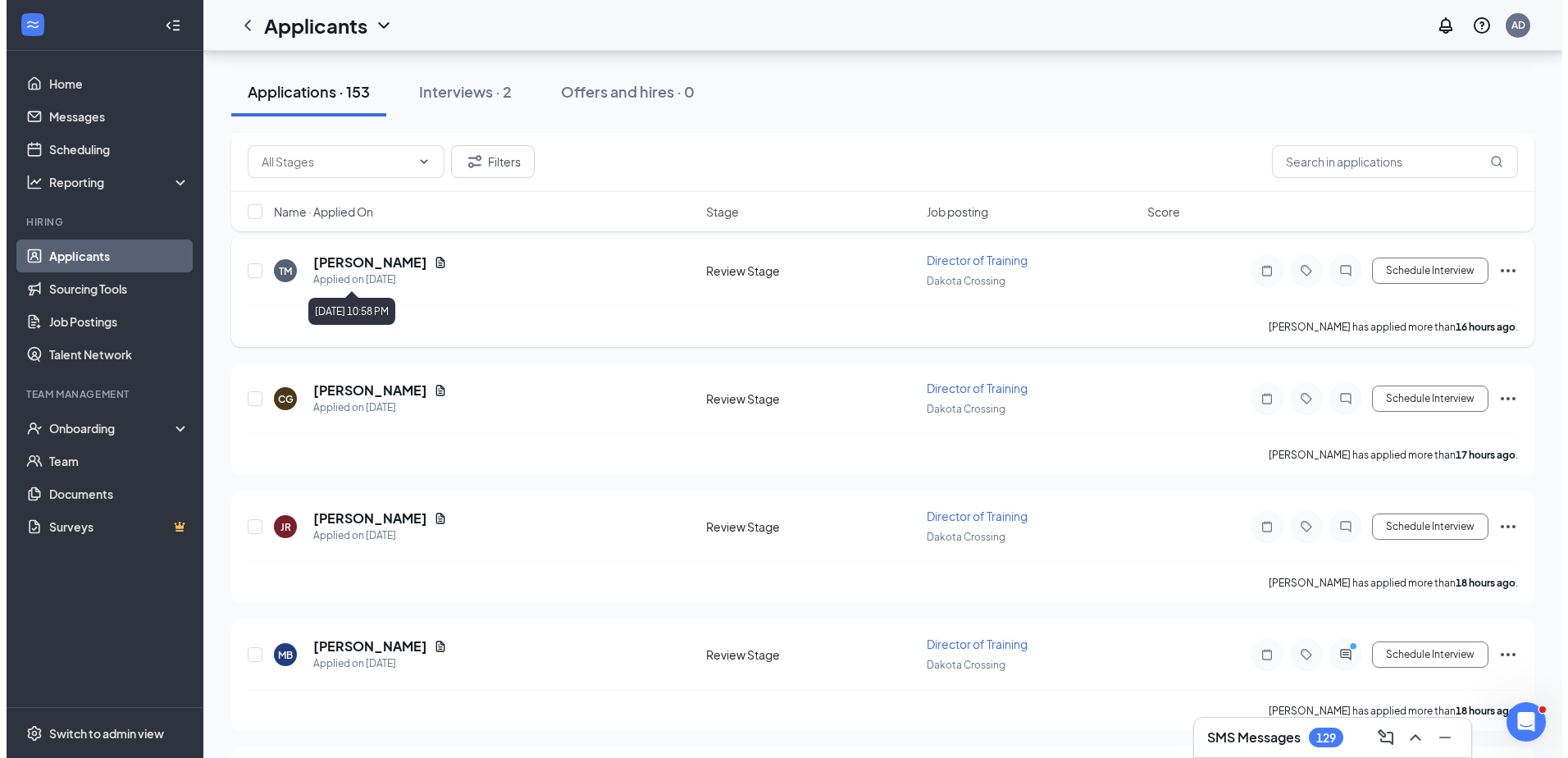
scroll to position [411, 0]
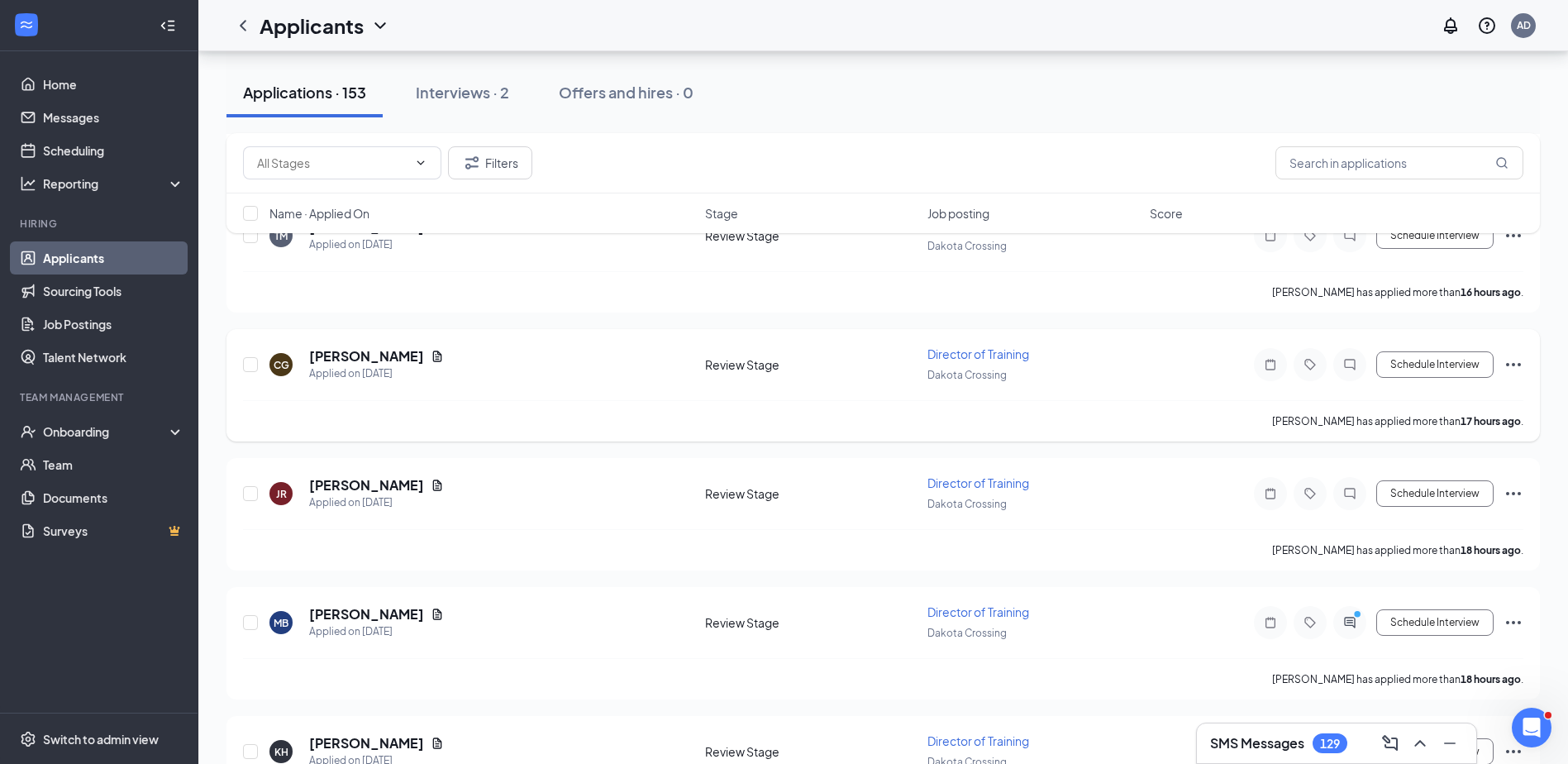
click at [989, 354] on span "Director of Training" at bounding box center [978, 354] width 102 height 15
click at [353, 359] on h5 "[PERSON_NAME]" at bounding box center [366, 356] width 115 height 18
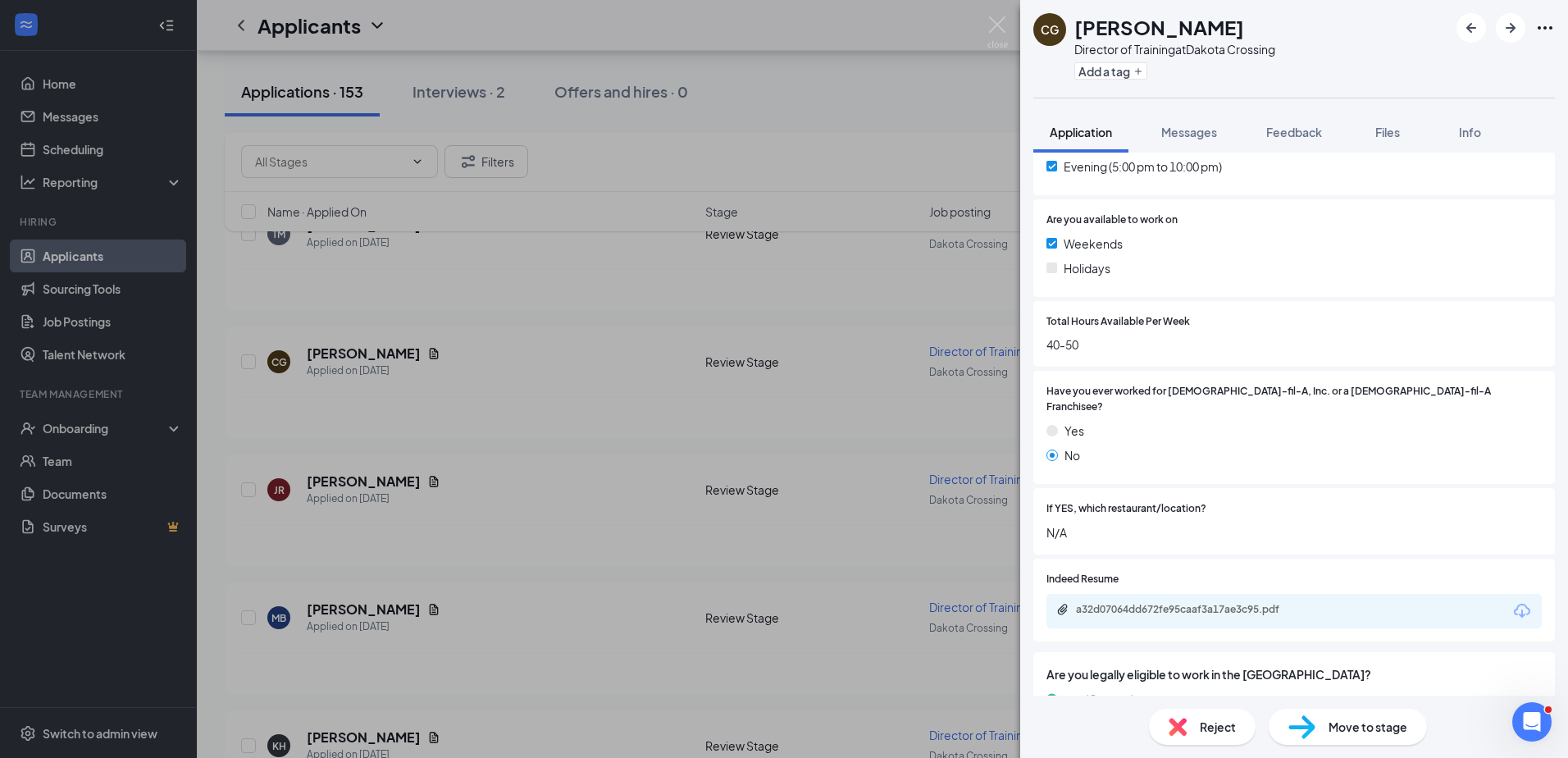
scroll to position [574, 0]
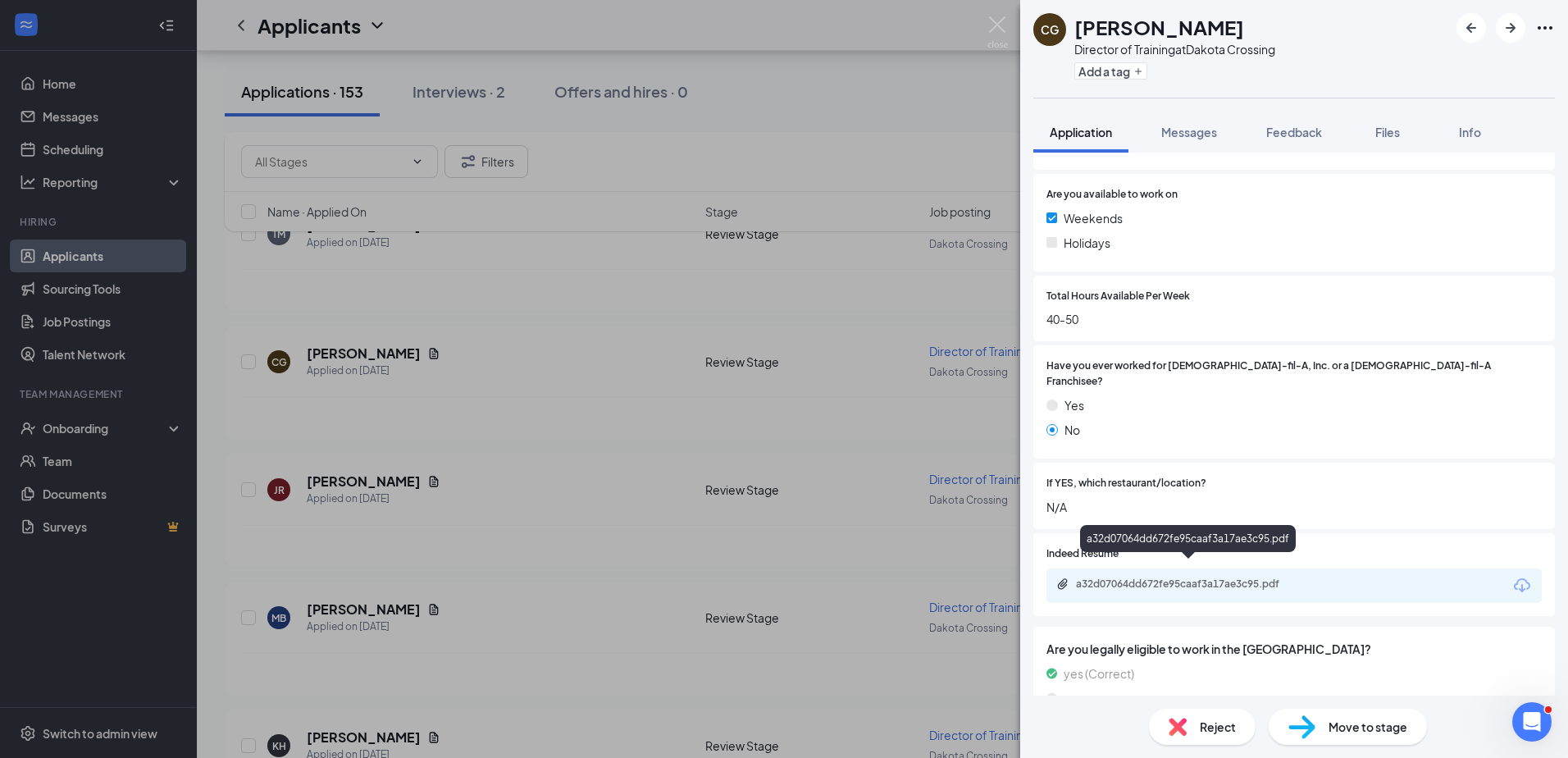
click at [1113, 578] on div "a32d07064dd672fe95caaf3a17ae3c95.pdf" at bounding box center [1190, 584] width 229 height 13
